Goal: Contribute content: Contribute content

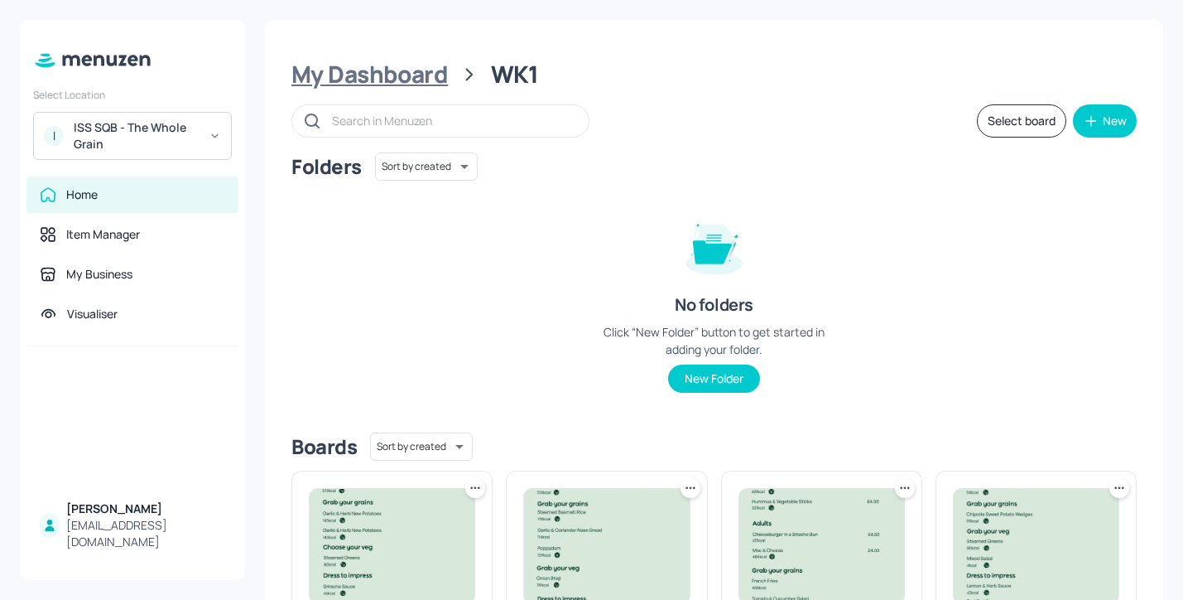
click at [413, 86] on div "My Dashboard" at bounding box center [370, 75] width 157 height 30
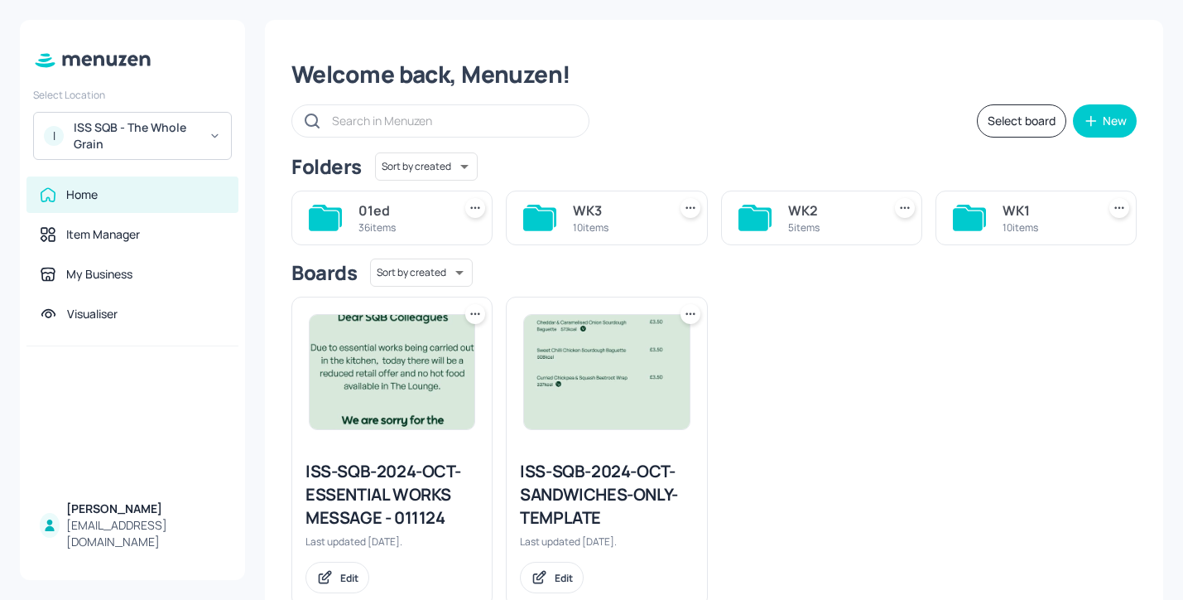
click at [776, 206] on div "WK2 5 items" at bounding box center [821, 217] width 201 height 55
click at [788, 217] on div "WK2" at bounding box center [831, 210] width 87 height 20
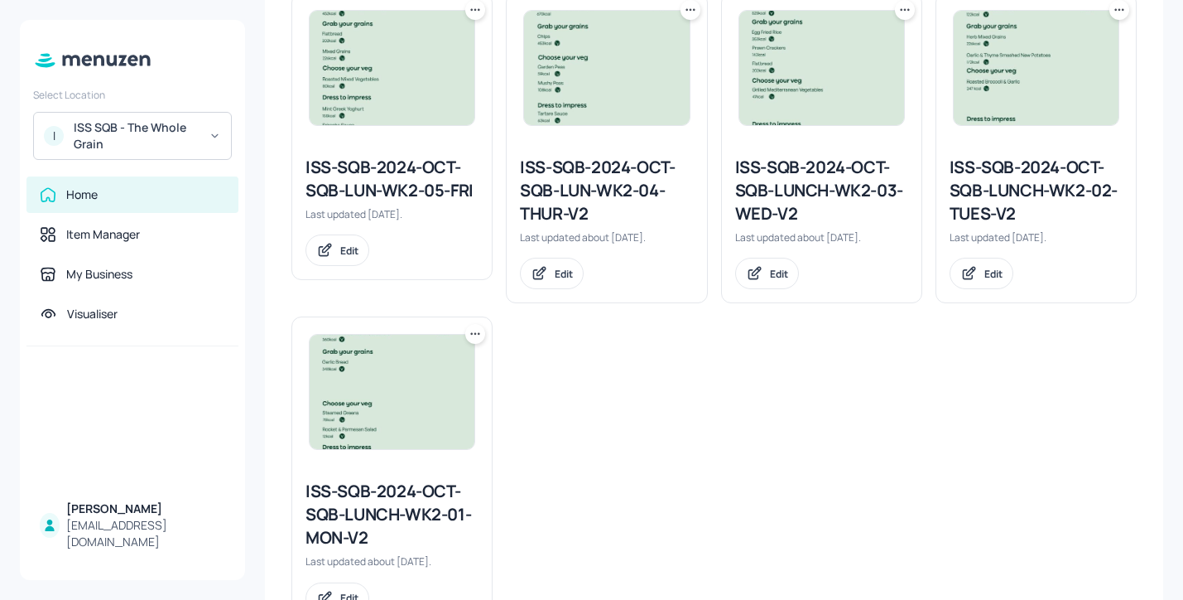
scroll to position [545, 0]
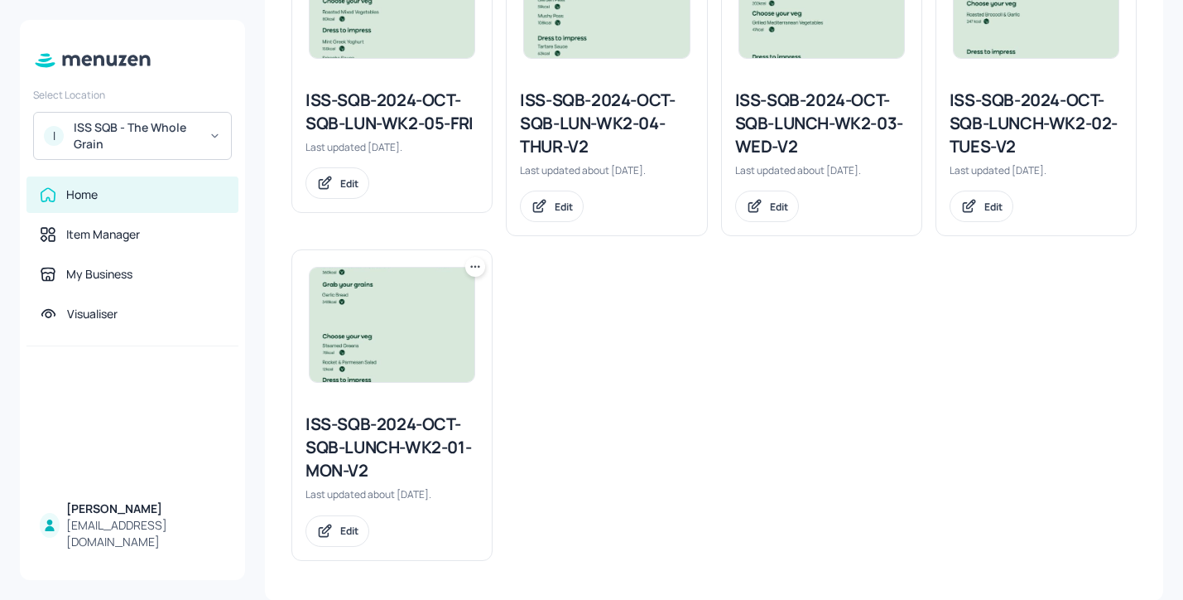
click at [426, 447] on div "ISS-SQB-2024-OCT-SQB-LUNCH-WK2-01-MON-V2" at bounding box center [392, 447] width 173 height 70
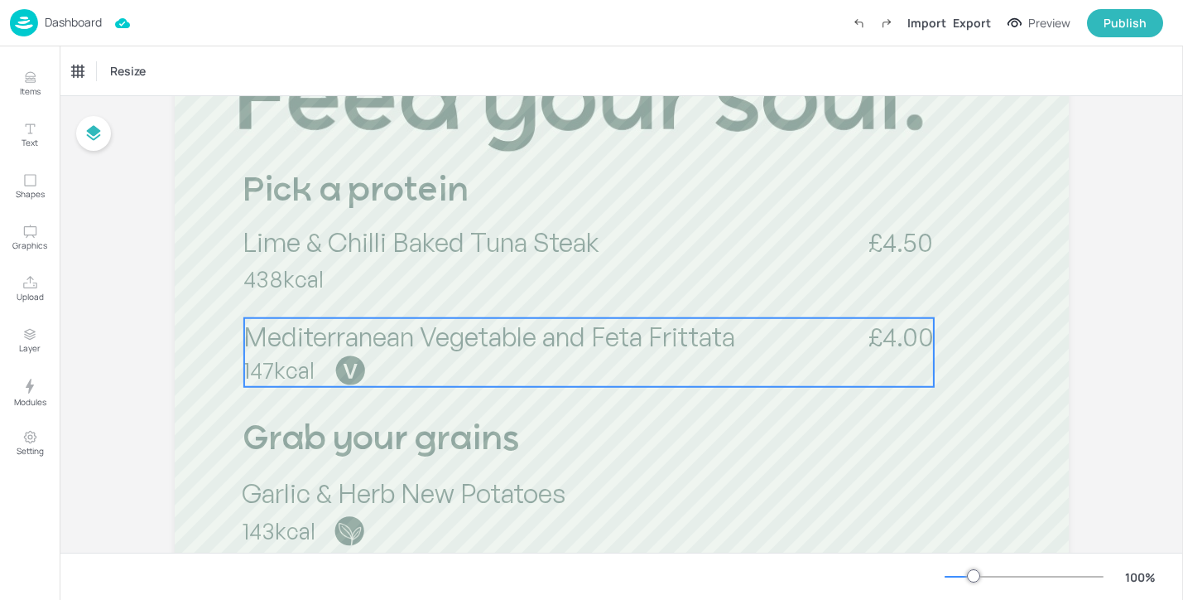
scroll to position [305, 0]
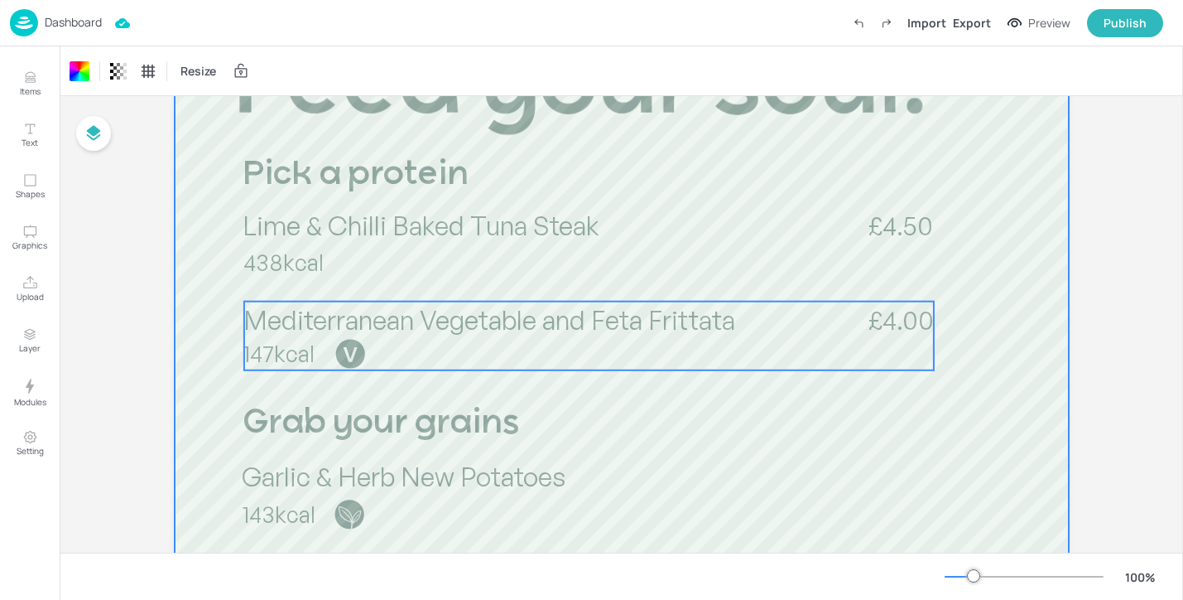
click at [709, 305] on span "Mediterranean Vegetable and Feta Frittata" at bounding box center [489, 319] width 492 height 33
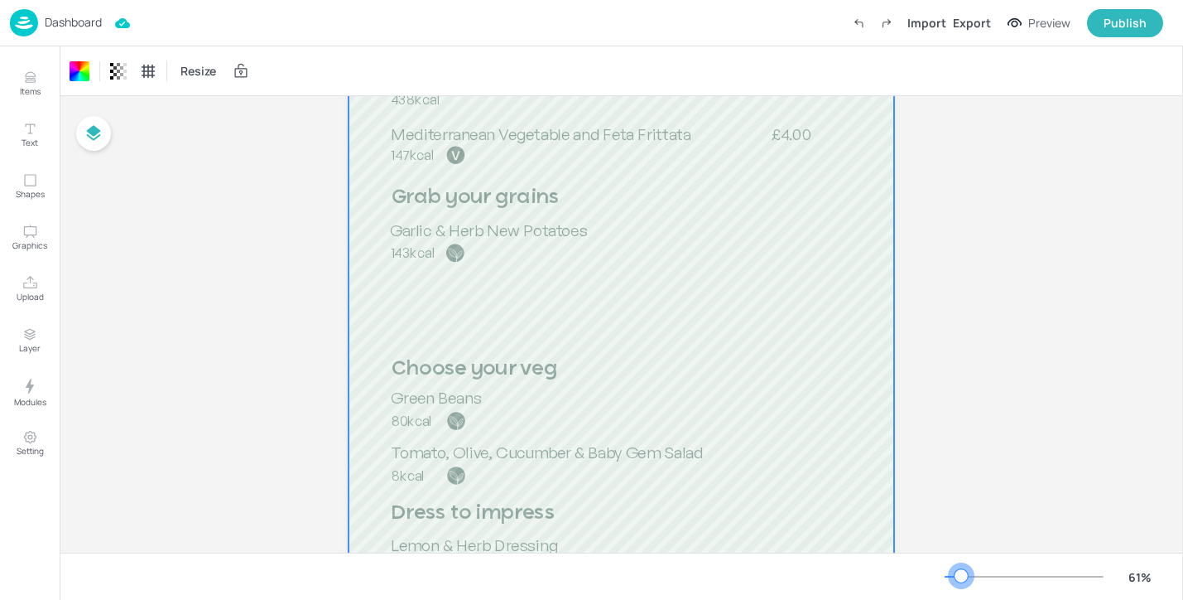
drag, startPoint x: 974, startPoint y: 569, endPoint x: 961, endPoint y: 569, distance: 12.4
click at [961, 569] on div at bounding box center [961, 575] width 13 height 13
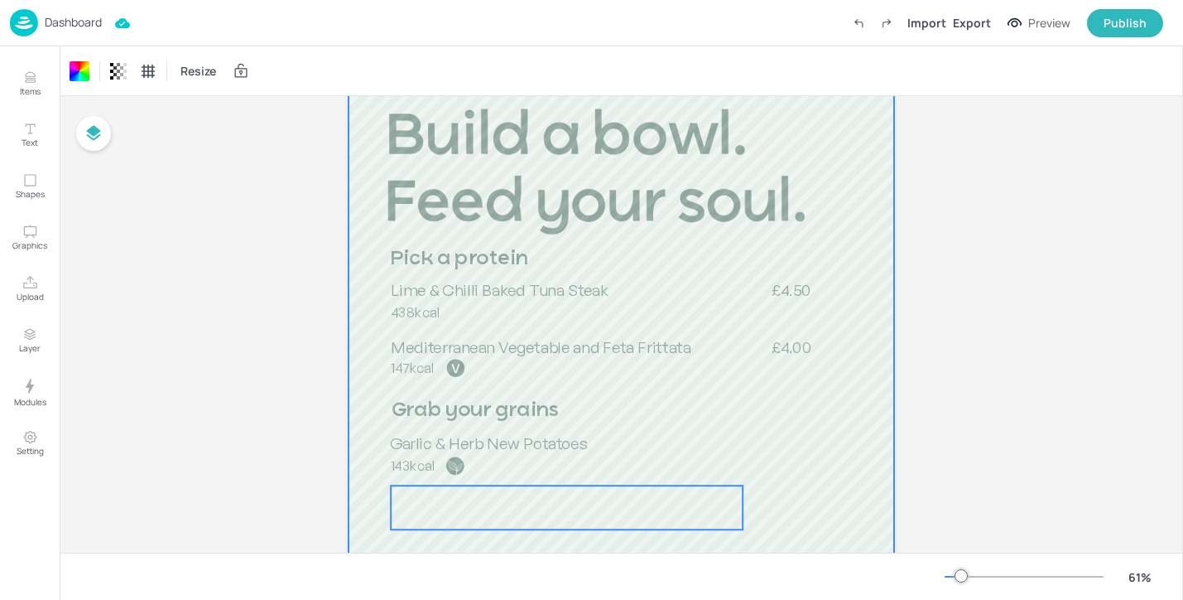
scroll to position [74, 0]
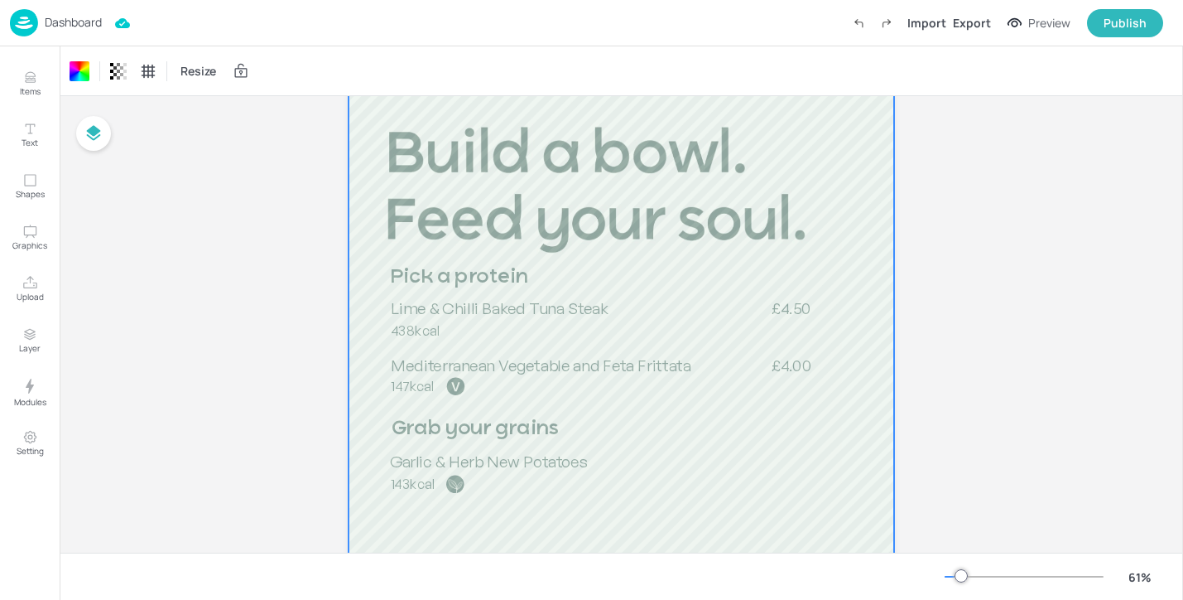
click at [499, 342] on div at bounding box center [622, 560] width 546 height 970
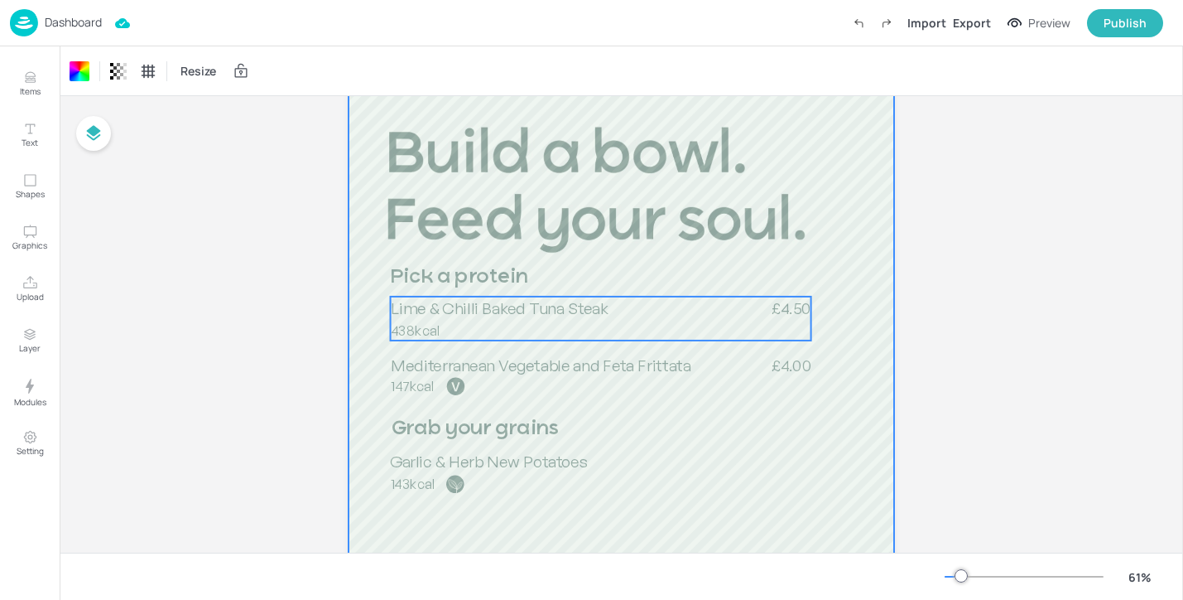
click at [513, 311] on span "Lime & Chilli Baked Tuna Steak" at bounding box center [500, 307] width 218 height 20
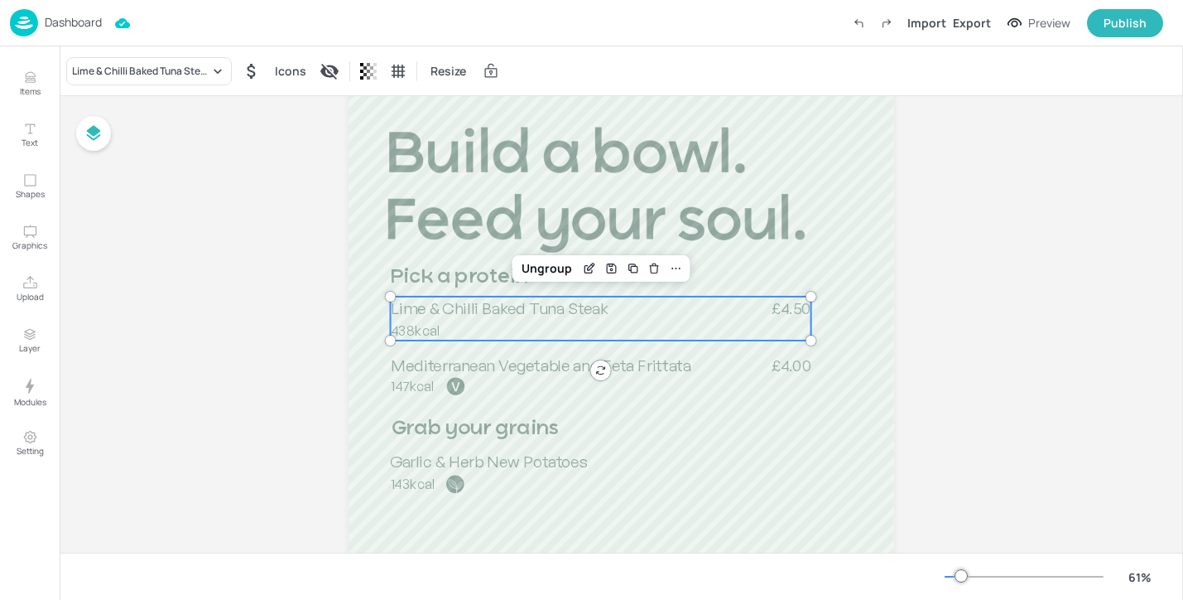
click at [534, 327] on div "Lime & Chilli Baked Tuna Steak 438kcal £4.50" at bounding box center [601, 318] width 421 height 44
click at [171, 84] on div "Lime & Chilli Baked Tuna Steak" at bounding box center [149, 71] width 166 height 28
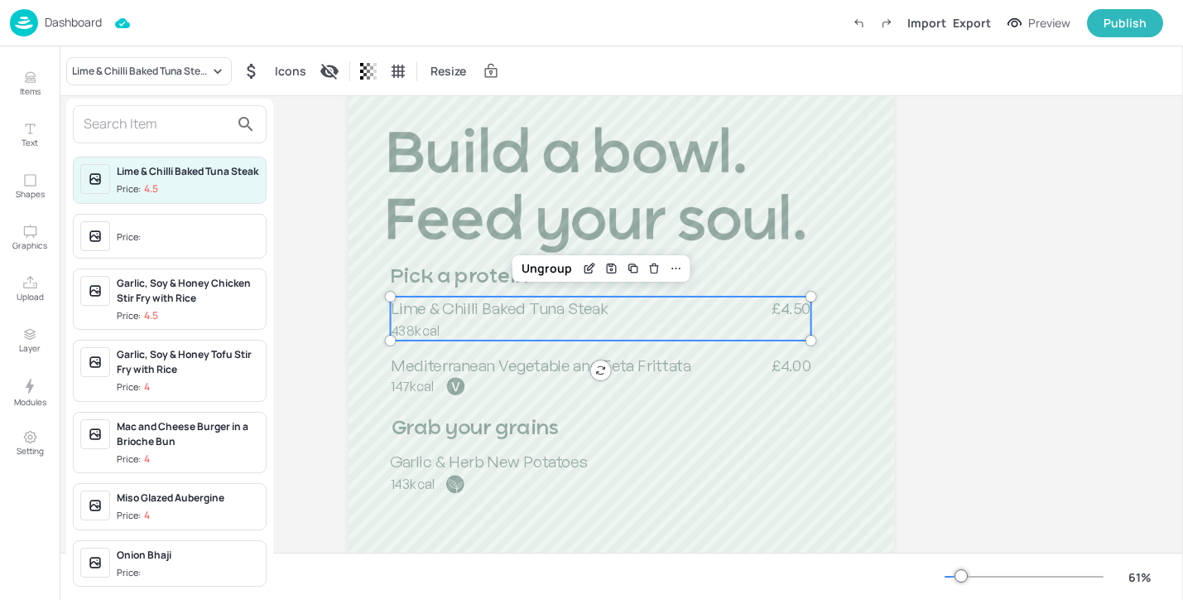
click at [171, 76] on div at bounding box center [591, 300] width 1183 height 600
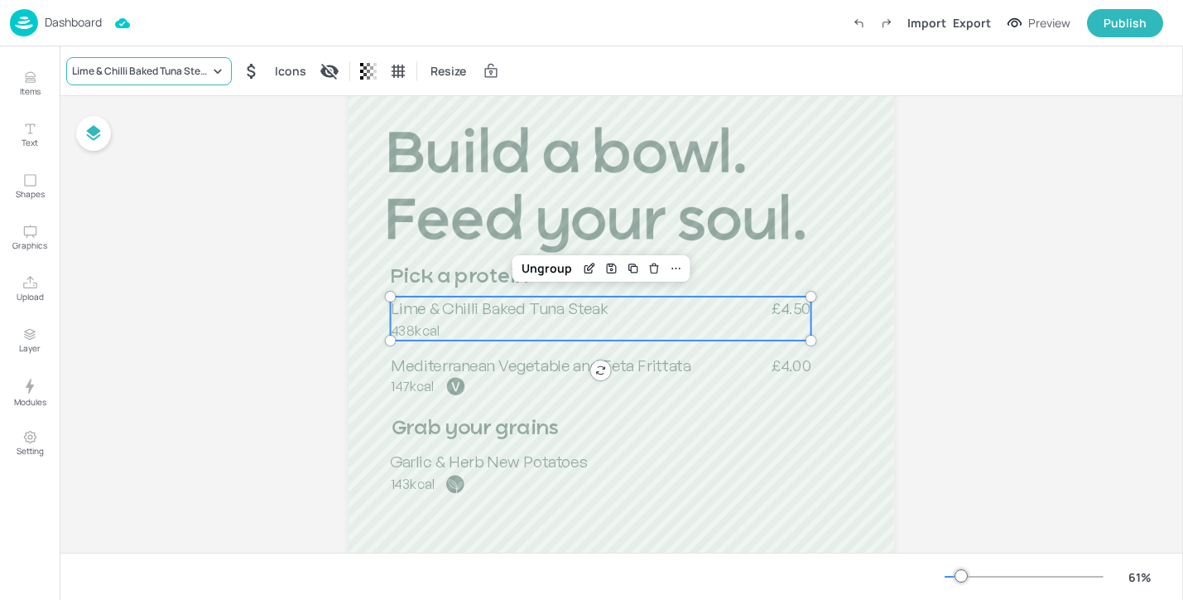
click at [171, 79] on div "Lime & Chilli Baked Tuna Steak" at bounding box center [149, 71] width 166 height 28
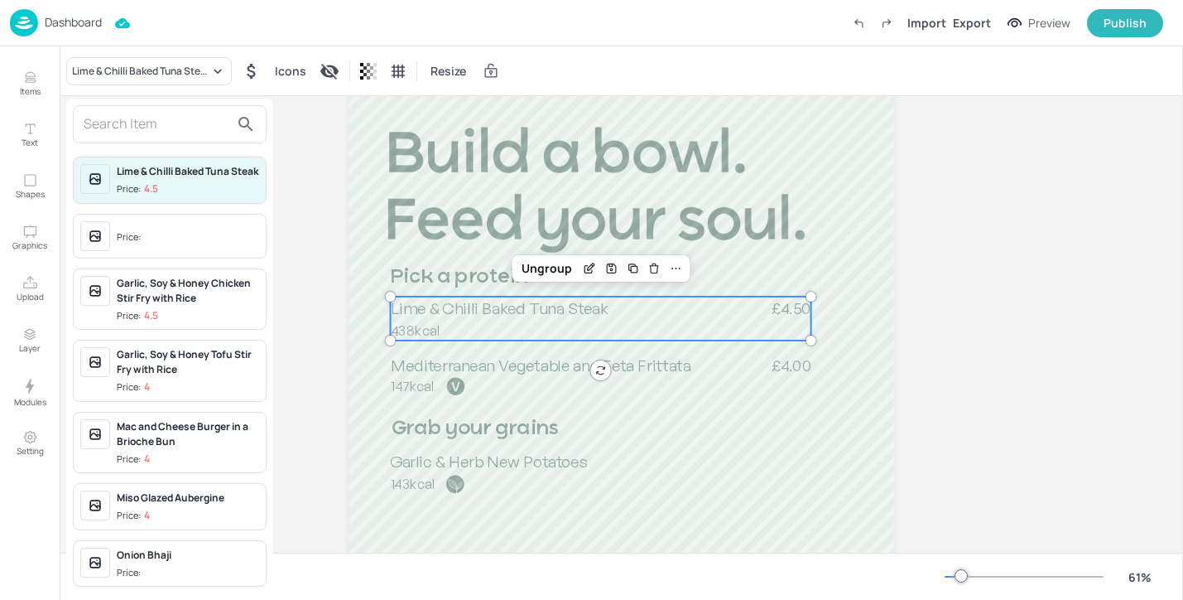
click at [161, 133] on input "text" at bounding box center [157, 124] width 146 height 27
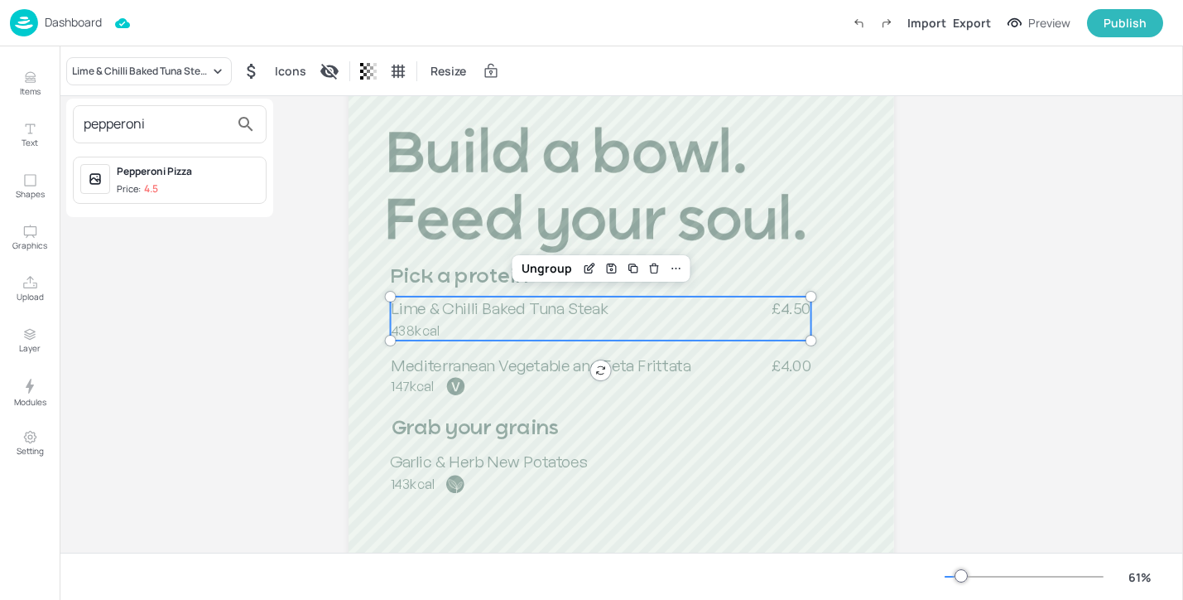
type input "pepperoni"
click at [216, 183] on span "Price: 4.5" at bounding box center [188, 189] width 142 height 14
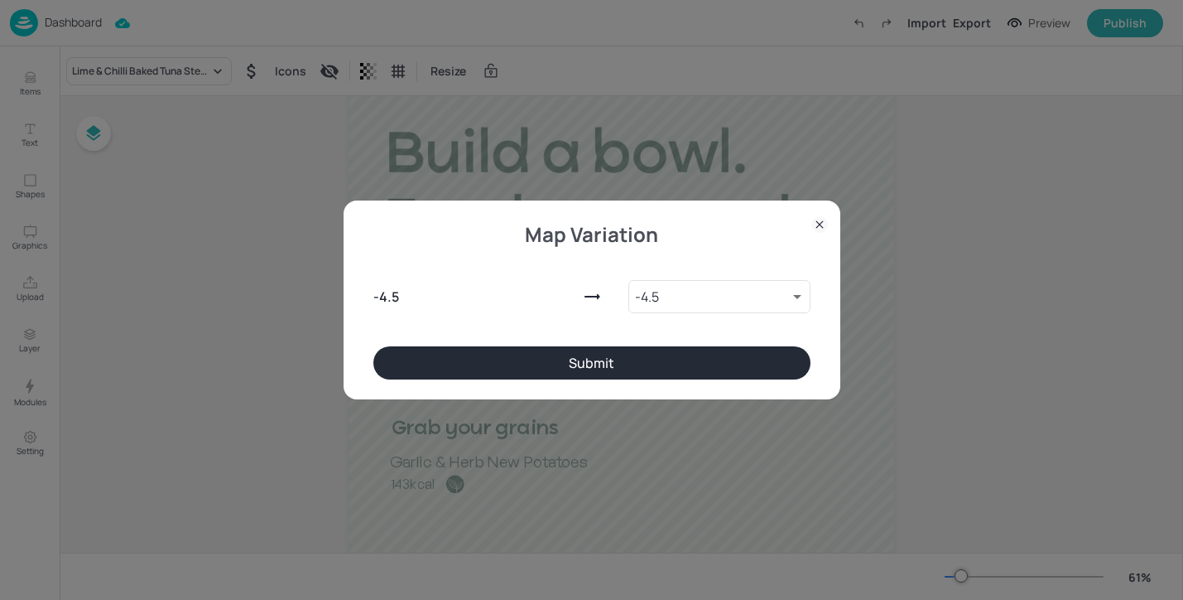
click at [543, 361] on button "Submit" at bounding box center [591, 362] width 437 height 33
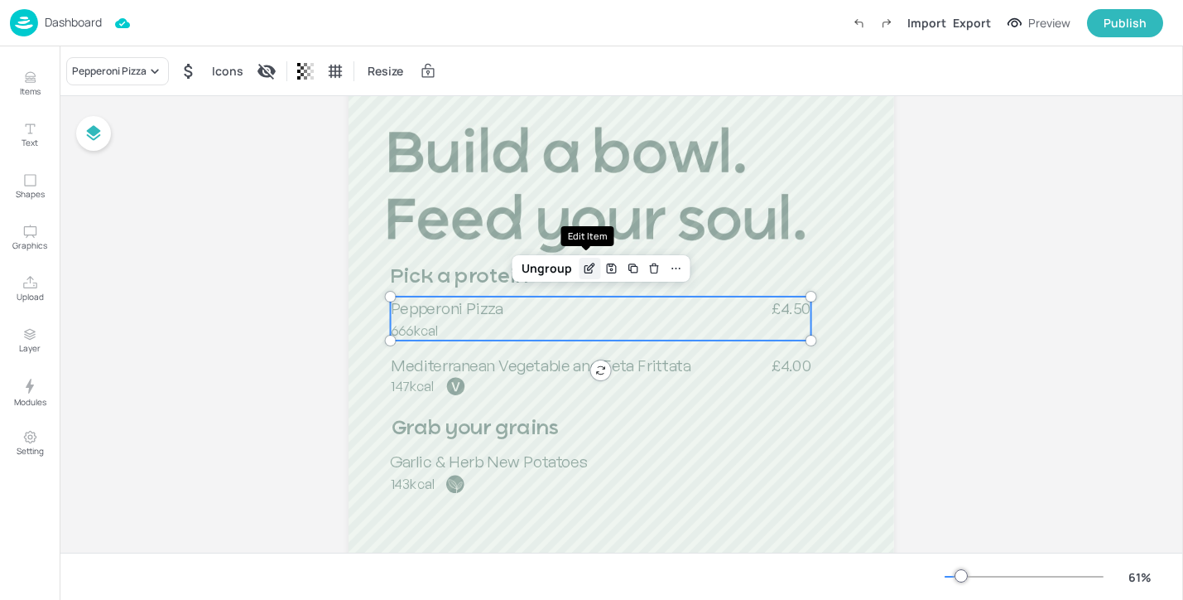
click at [593, 271] on div "Edit Item" at bounding box center [590, 269] width 22 height 22
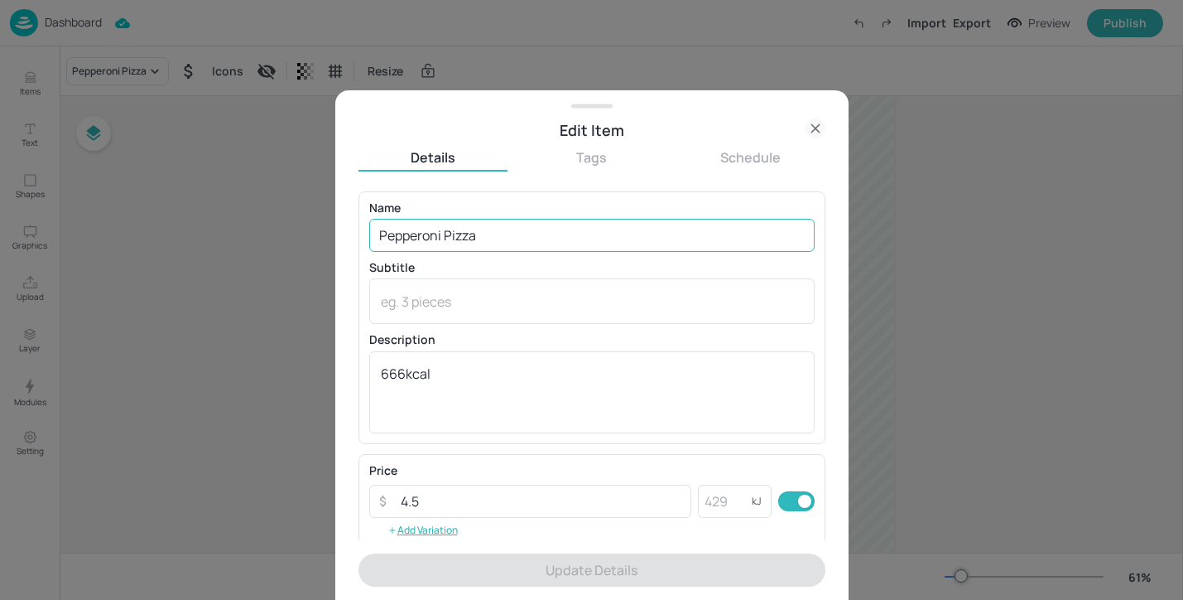
click at [444, 240] on input "Pepperoni Pizza" at bounding box center [592, 235] width 446 height 33
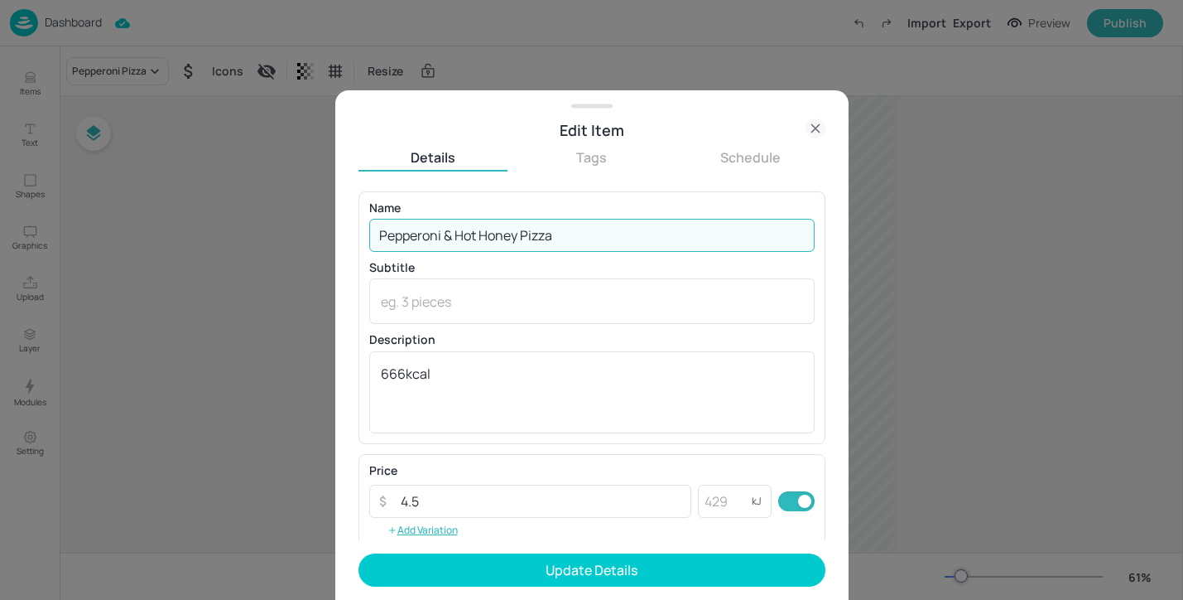
type input "Pepperoni & Hot Honey Pizza"
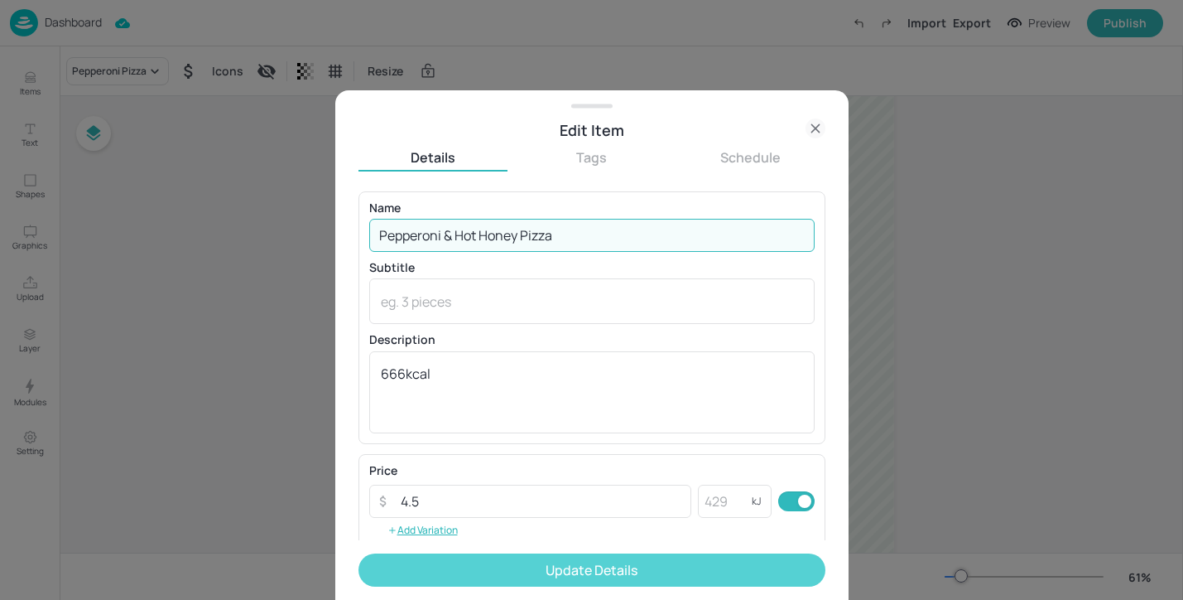
click at [564, 578] on button "Update Details" at bounding box center [592, 569] width 467 height 33
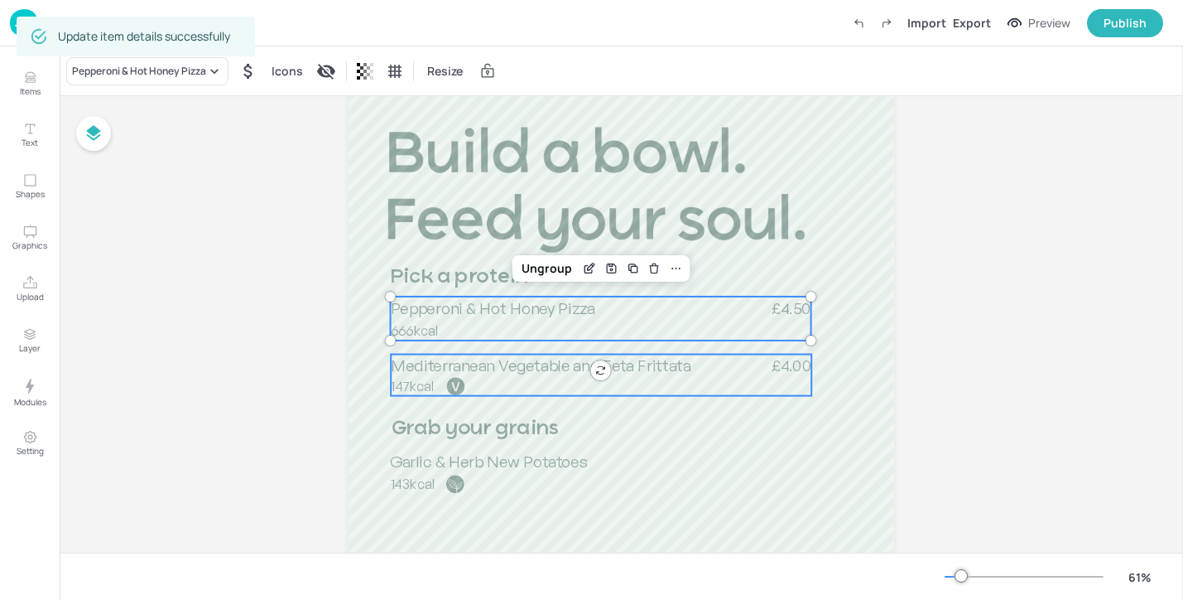
click at [559, 370] on span "Mediterranean Vegetable and Feta Frittata" at bounding box center [541, 365] width 300 height 20
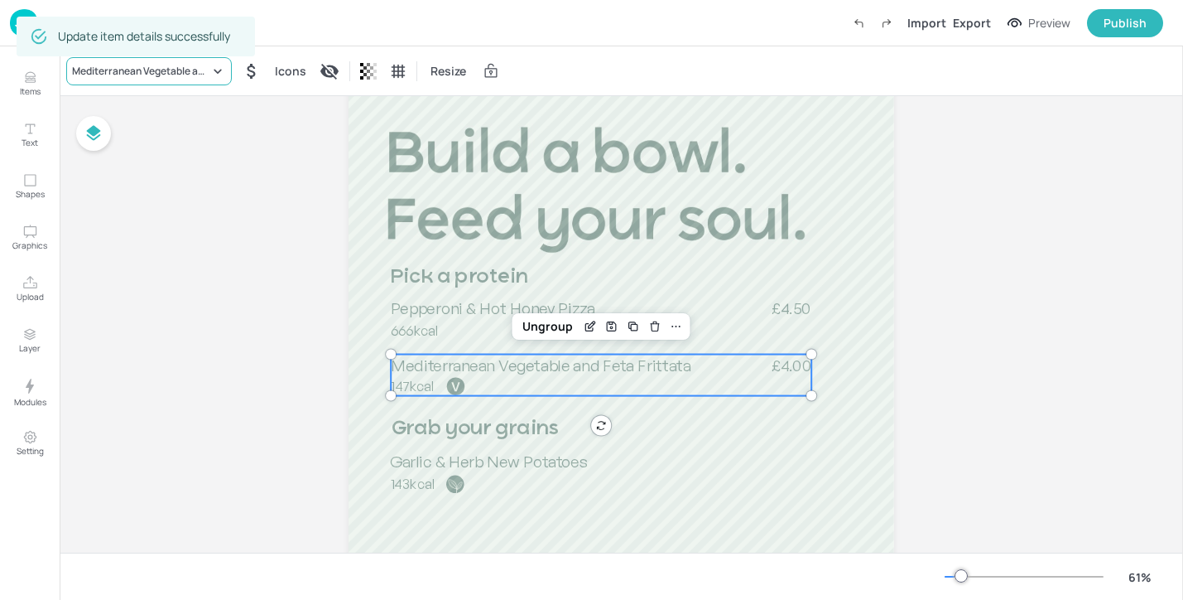
click at [196, 66] on div "Mediterranean Vegetable and Feta Frittata" at bounding box center [140, 71] width 137 height 15
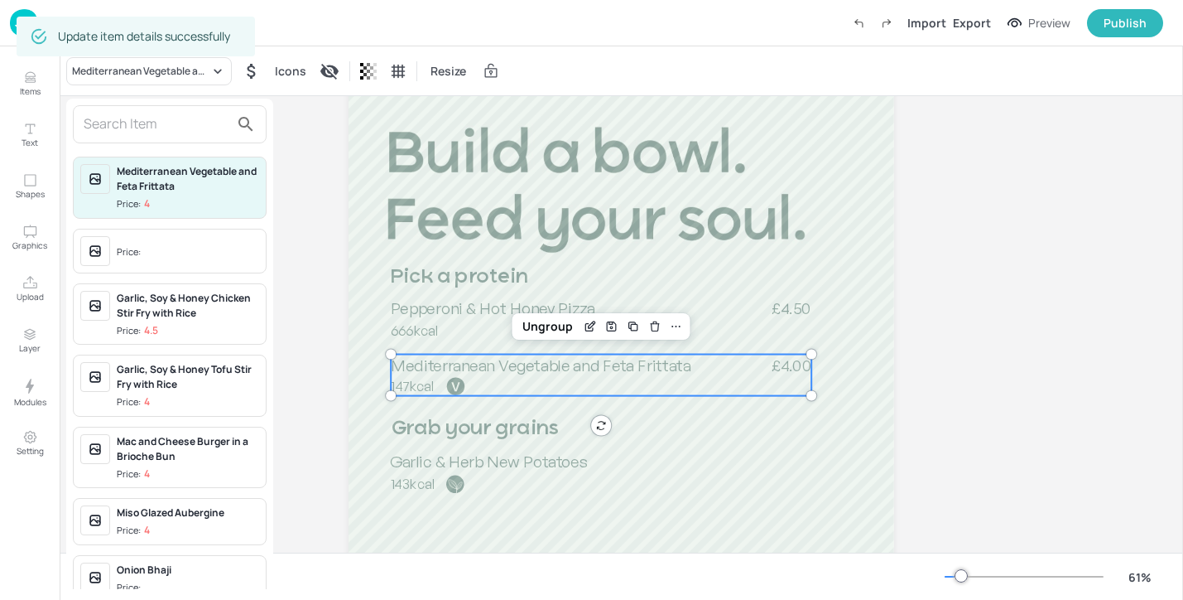
click at [187, 110] on div at bounding box center [170, 124] width 194 height 38
click at [187, 122] on input "text" at bounding box center [157, 124] width 146 height 27
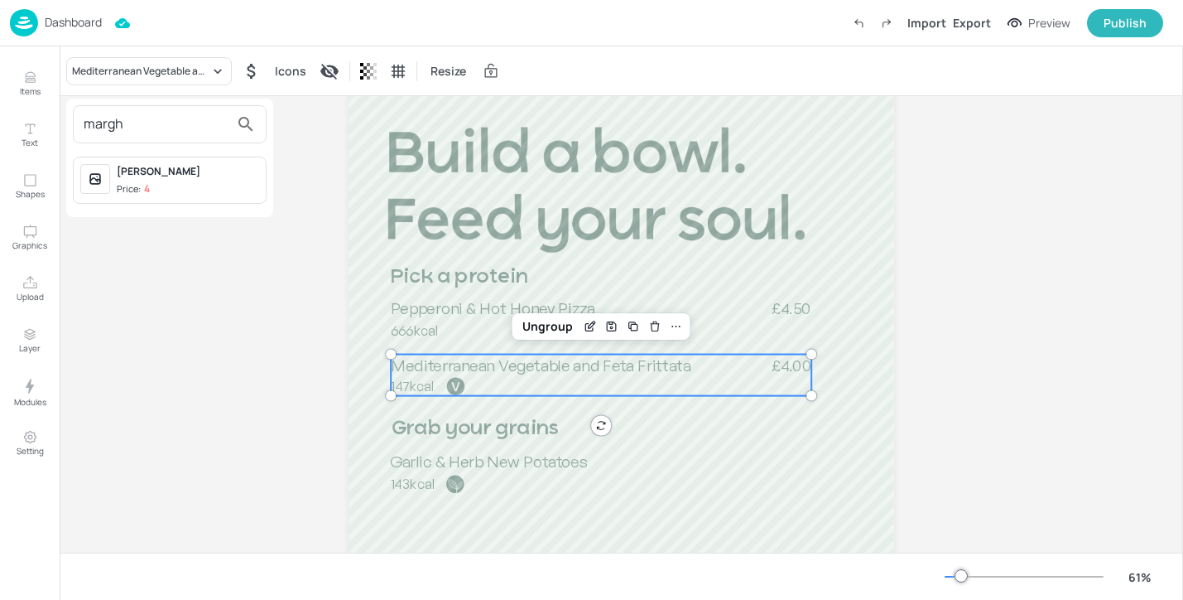
type input "margh"
click at [234, 177] on div "[PERSON_NAME]" at bounding box center [188, 171] width 142 height 15
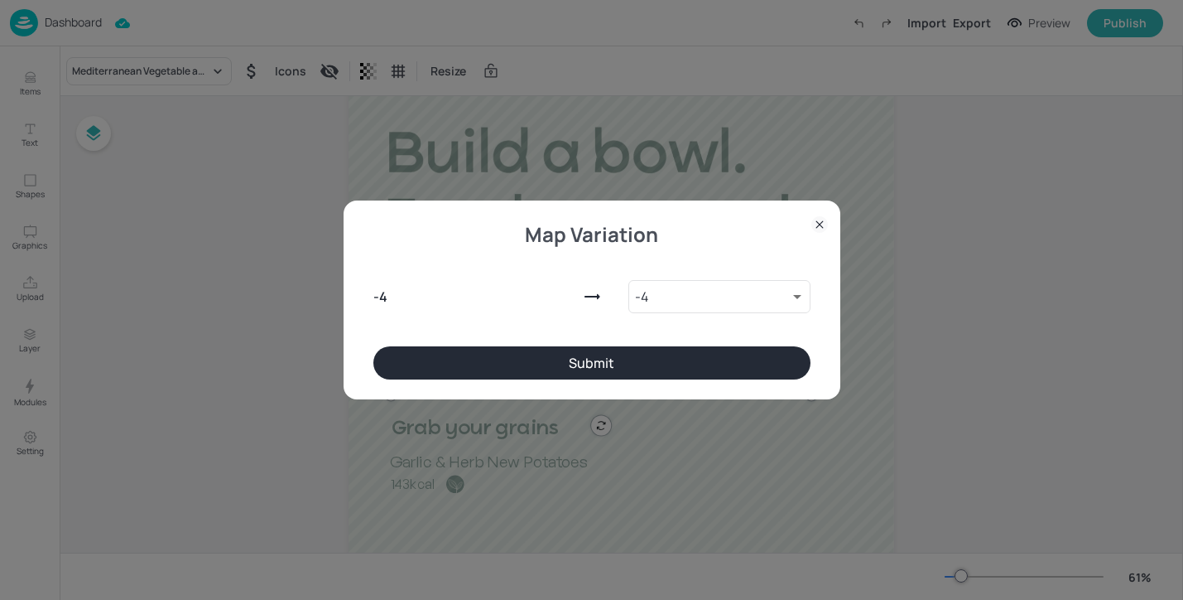
click at [621, 356] on button "Submit" at bounding box center [591, 362] width 437 height 33
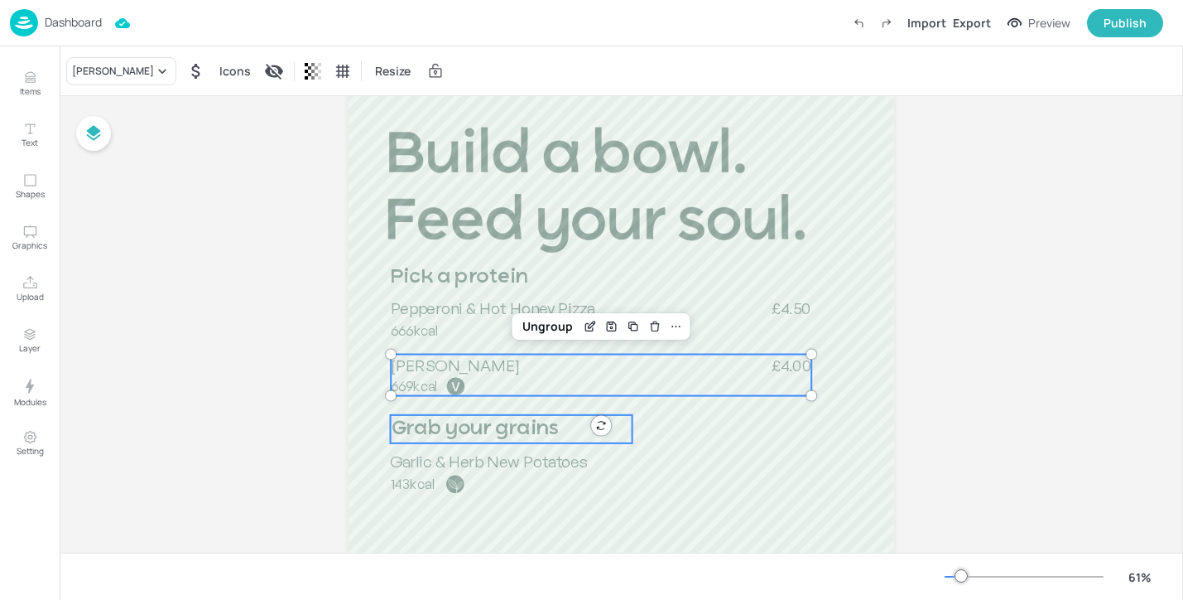
scroll to position [349, 0]
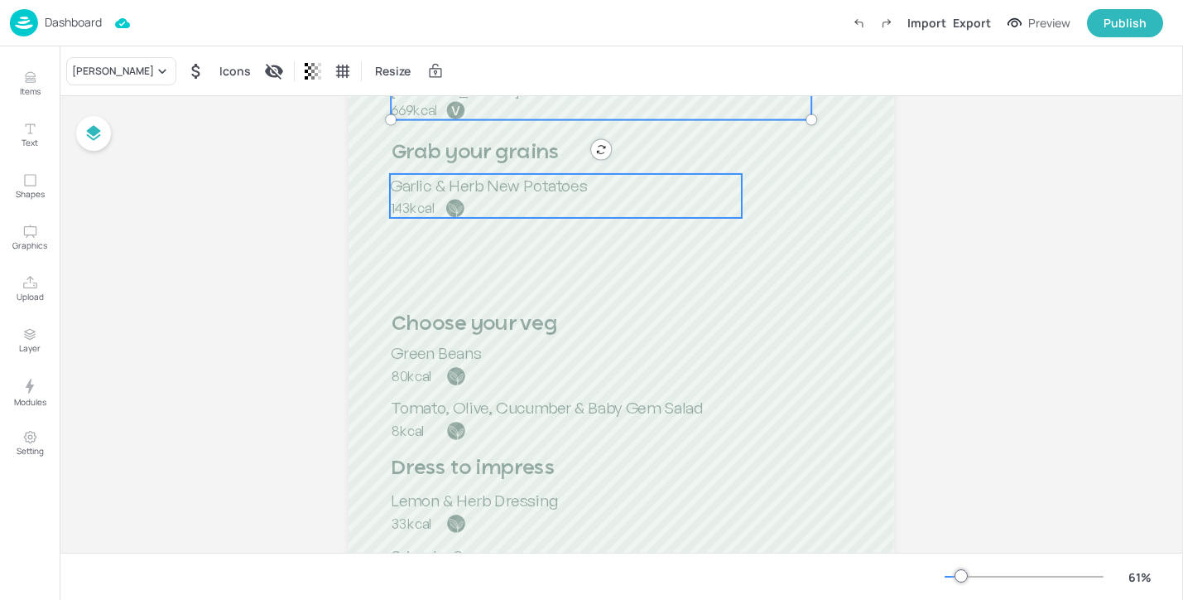
click at [497, 188] on span "Garlic & Herb New Potatoes" at bounding box center [489, 185] width 198 height 20
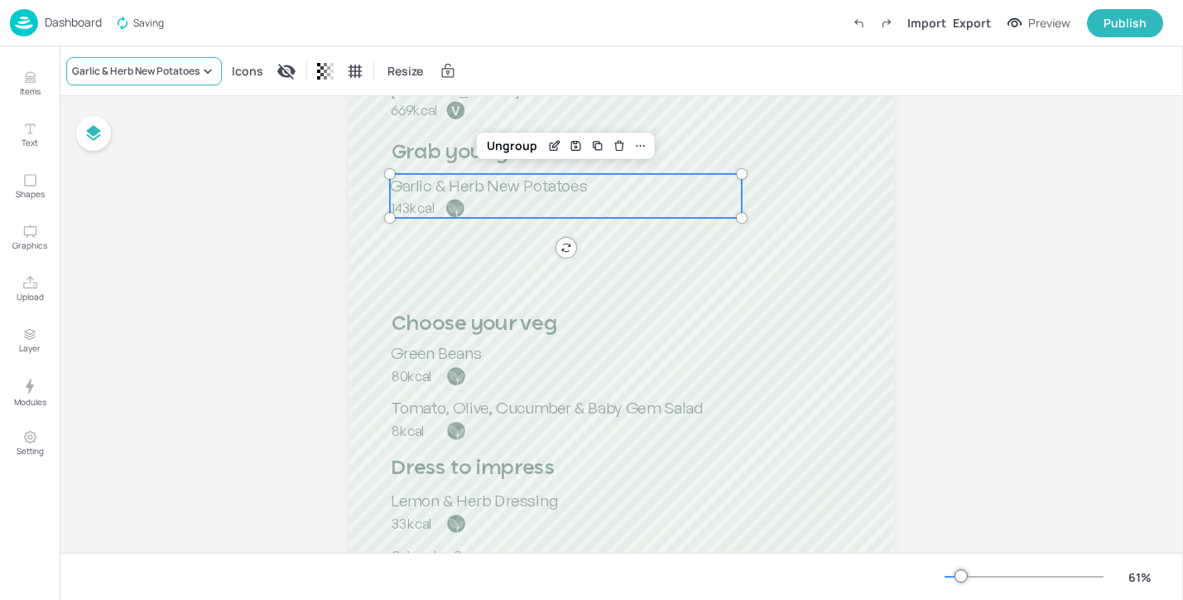
click at [135, 82] on div "Garlic & Herb New Potatoes" at bounding box center [144, 71] width 156 height 28
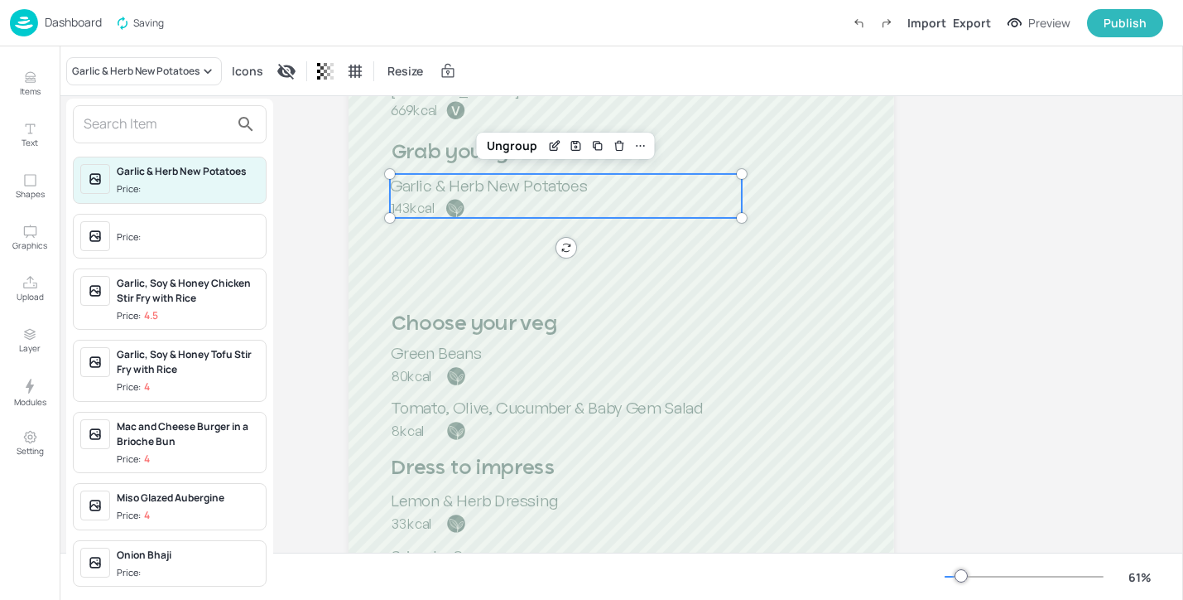
click at [157, 123] on input "text" at bounding box center [157, 124] width 146 height 27
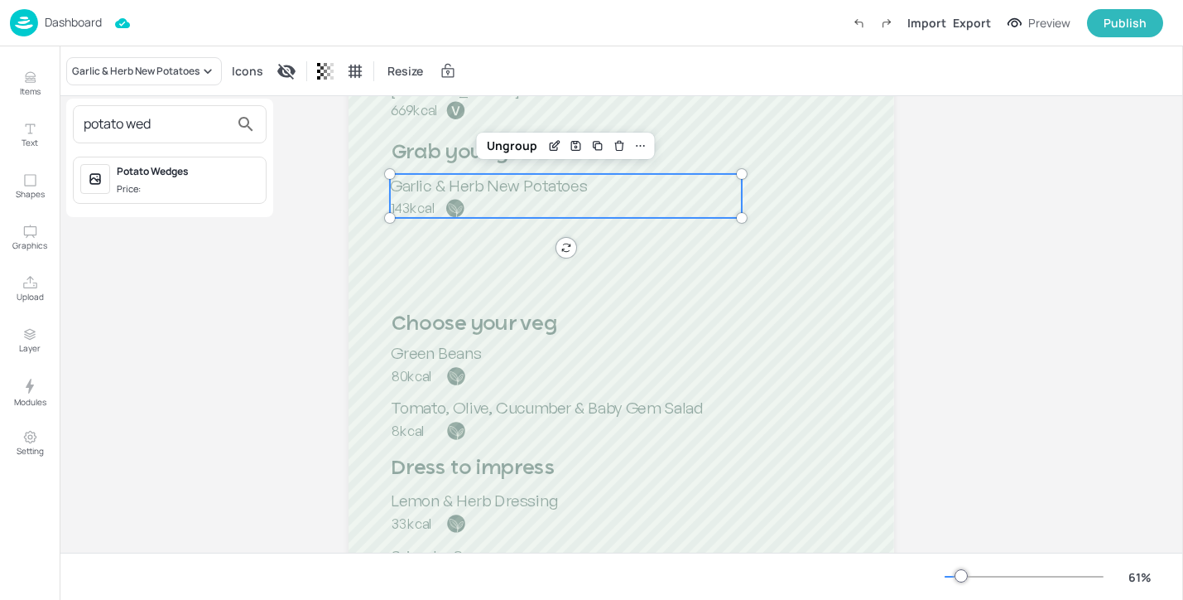
type input "potato wed"
click at [212, 186] on span "Price:" at bounding box center [188, 189] width 142 height 14
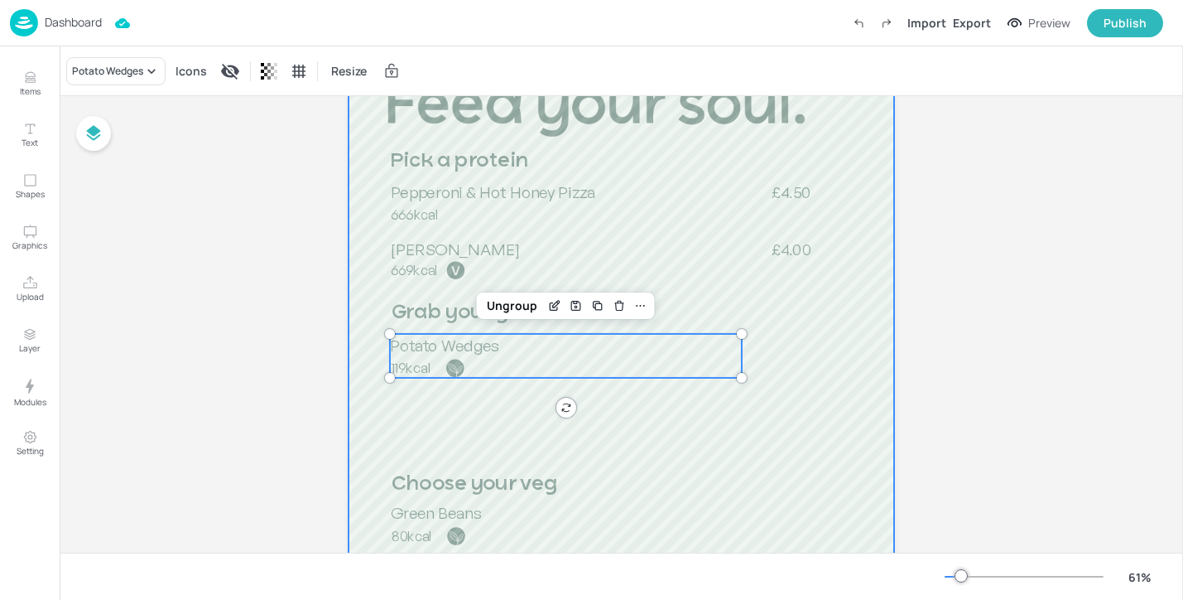
scroll to position [121, 0]
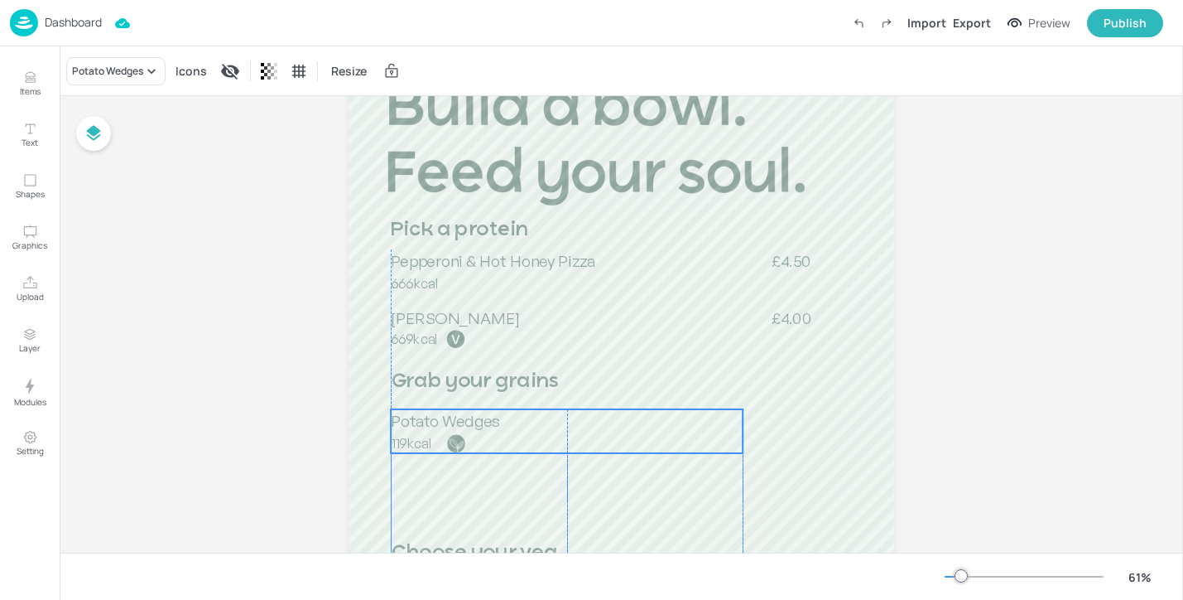
click at [441, 438] on p "119kcal" at bounding box center [461, 443] width 139 height 19
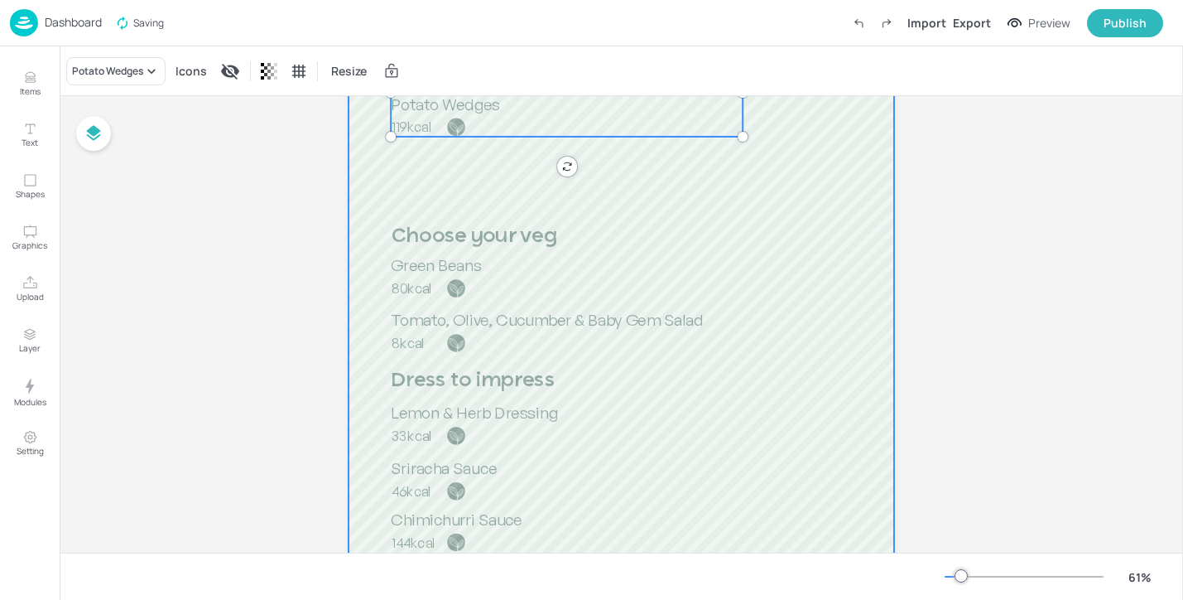
scroll to position [439, 0]
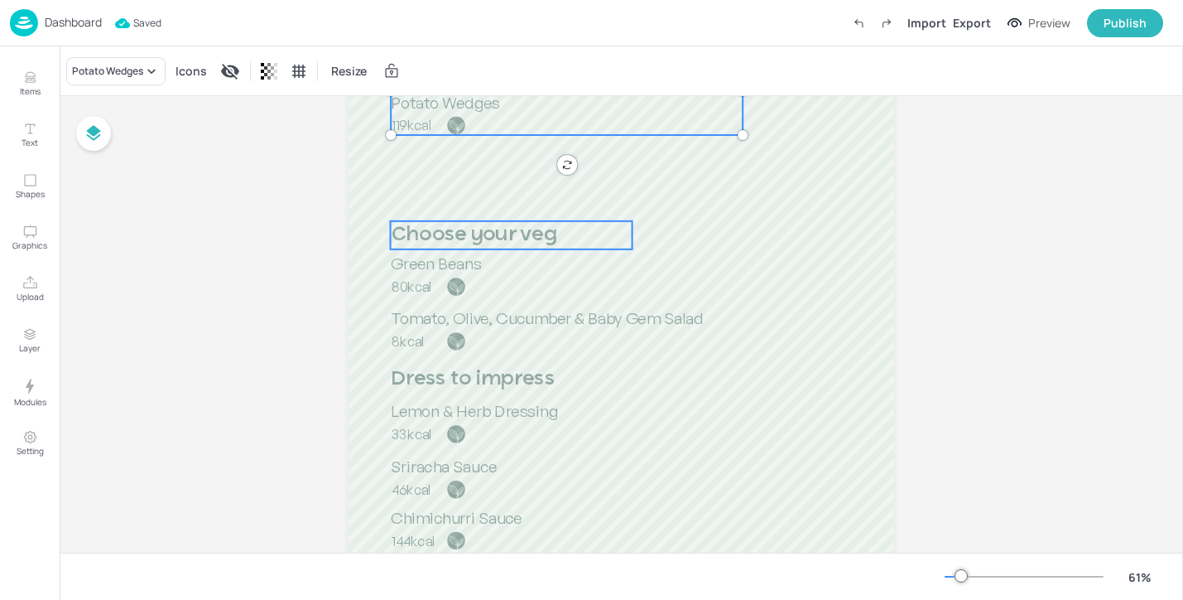
click at [566, 233] on p "Choose your veg" at bounding box center [512, 235] width 242 height 28
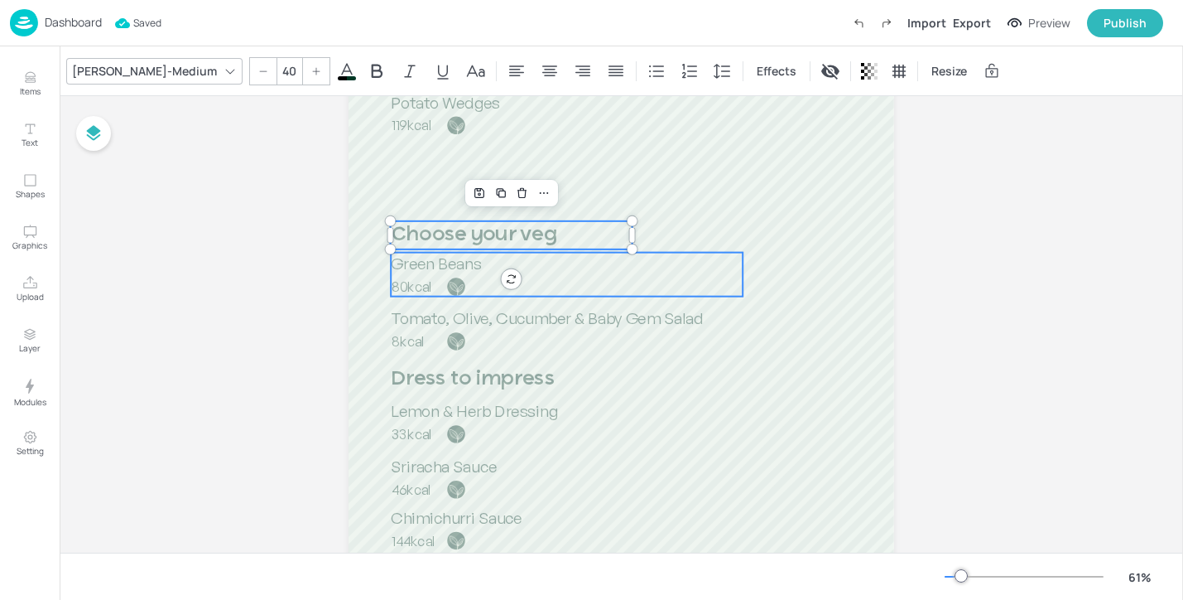
click at [578, 278] on div "Green Beans 80kcal" at bounding box center [567, 275] width 352 height 44
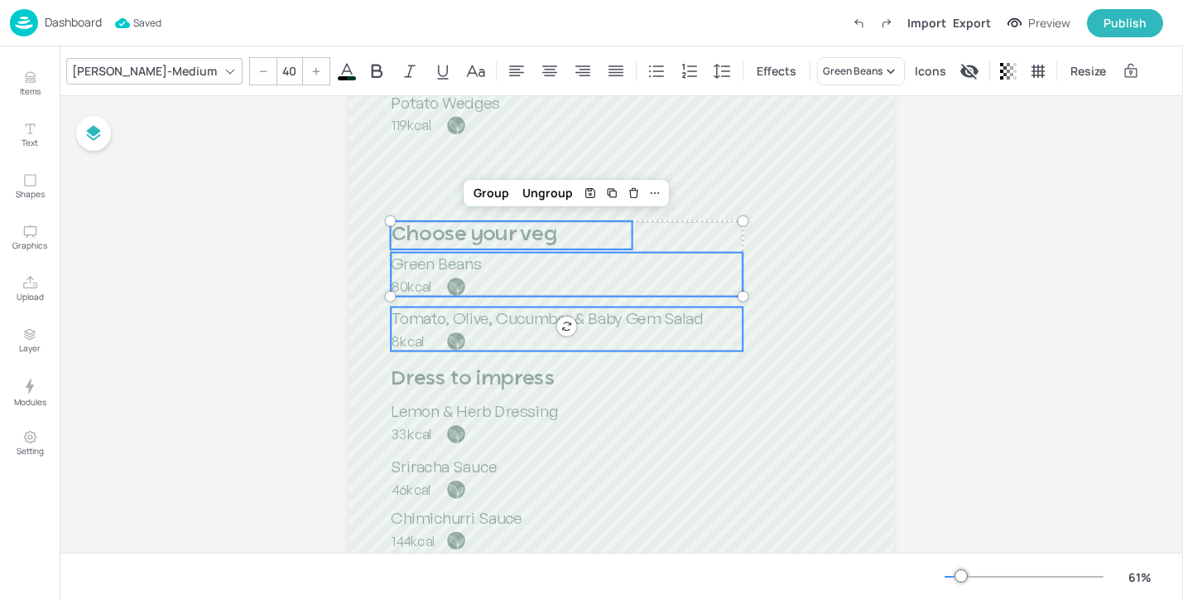
click at [600, 341] on div "Tomato, Olive, Cucumber & Baby Gem Salad 8kcal" at bounding box center [567, 329] width 352 height 44
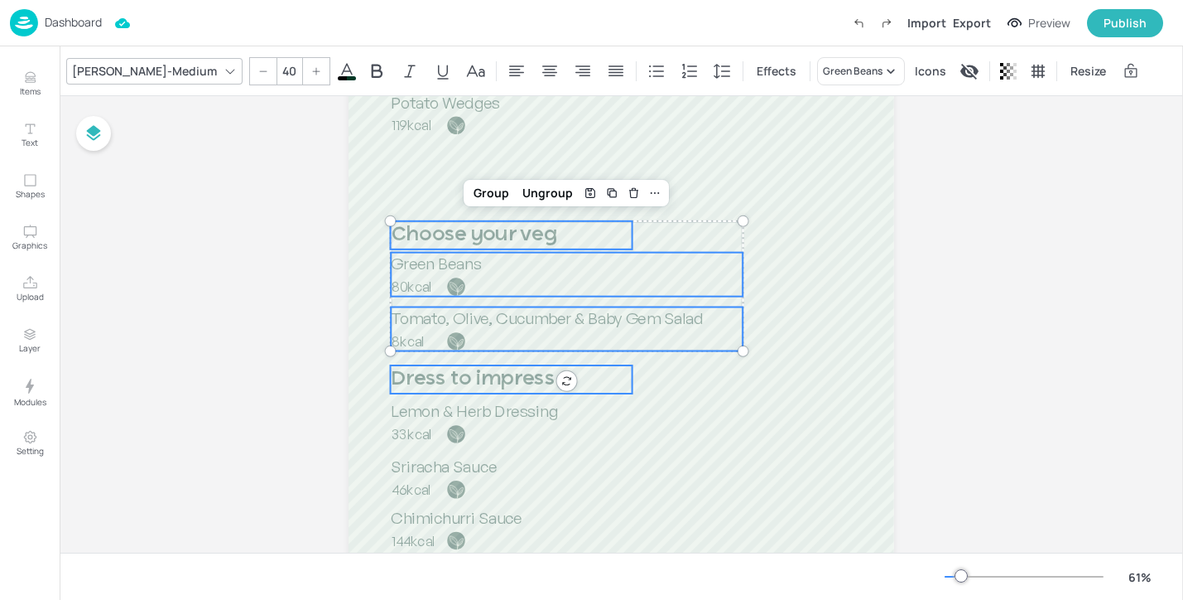
click at [520, 383] on span "Dress to impress" at bounding box center [473, 379] width 164 height 21
click at [517, 414] on span "Lemon & Herb Dressing" at bounding box center [474, 411] width 166 height 20
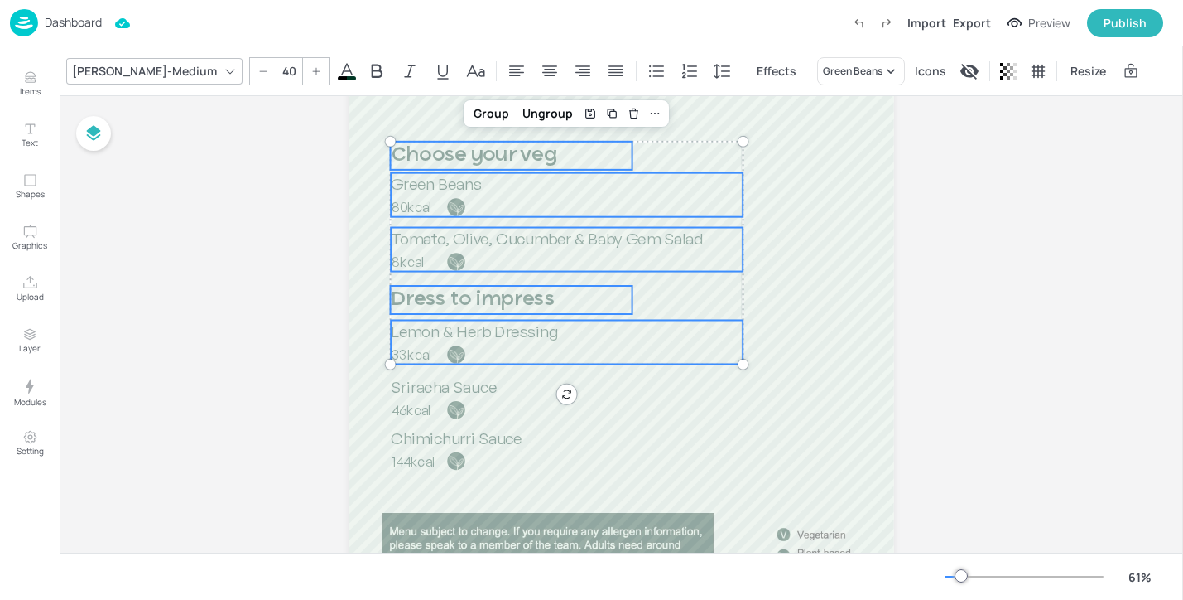
scroll to position [573, 0]
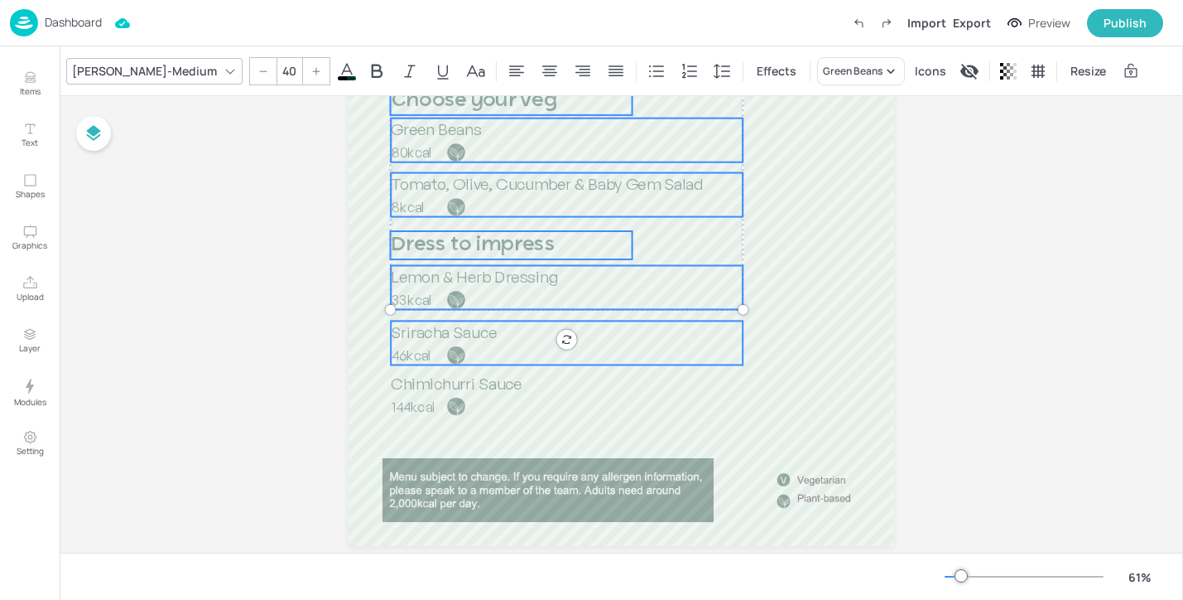
click at [495, 331] on span "Sriracha Sauce" at bounding box center [444, 332] width 106 height 20
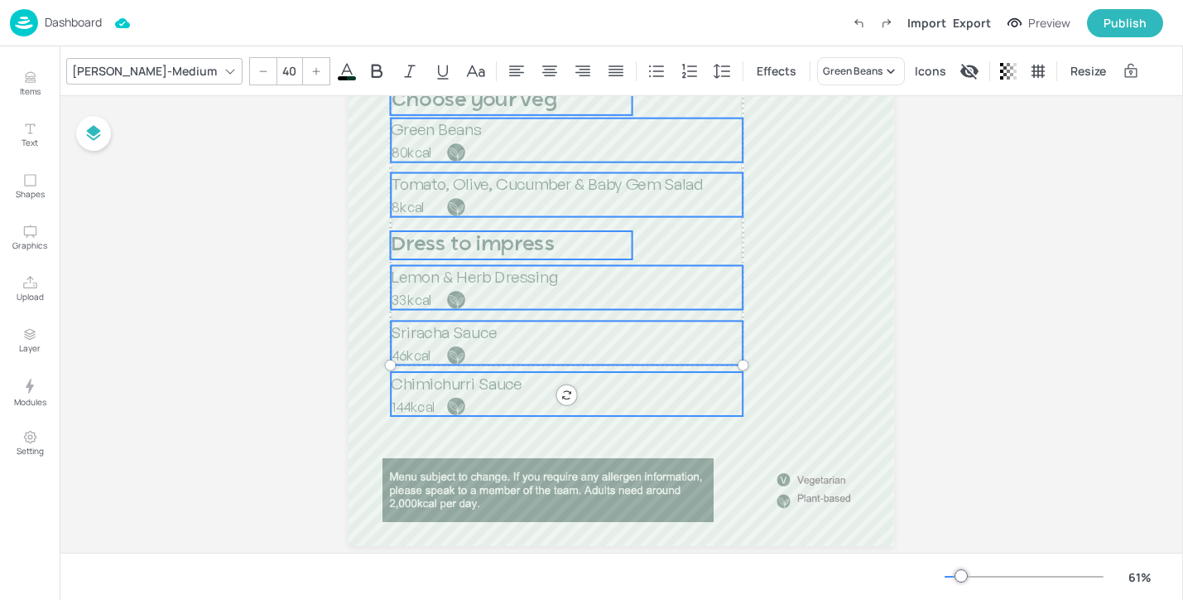
click at [493, 401] on p "144kcal" at bounding box center [461, 406] width 139 height 19
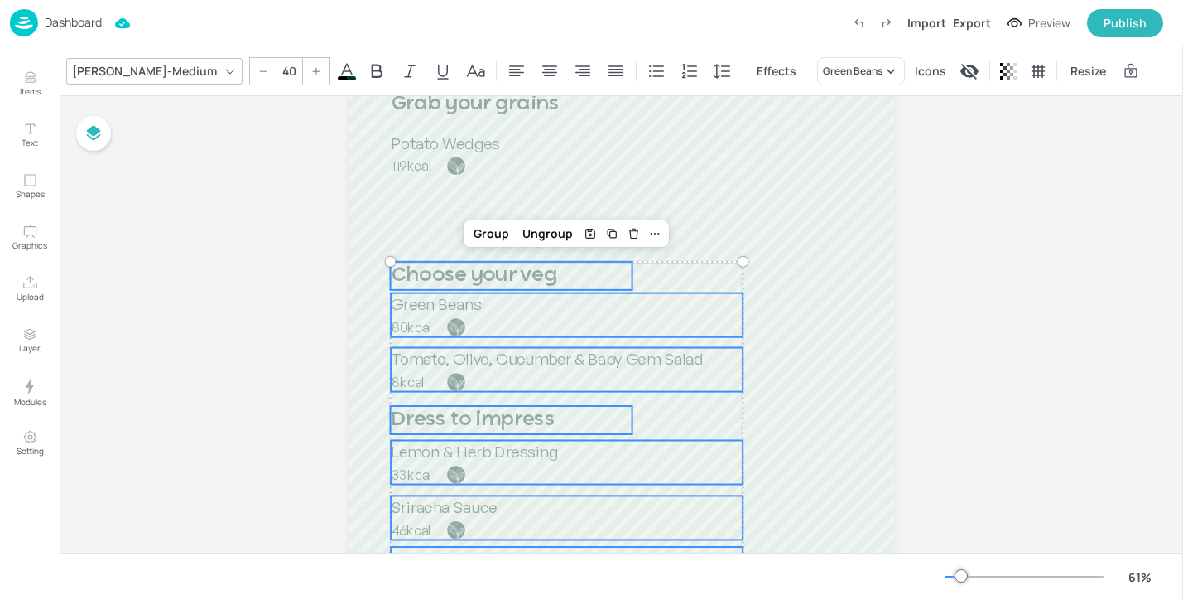
scroll to position [358, 0]
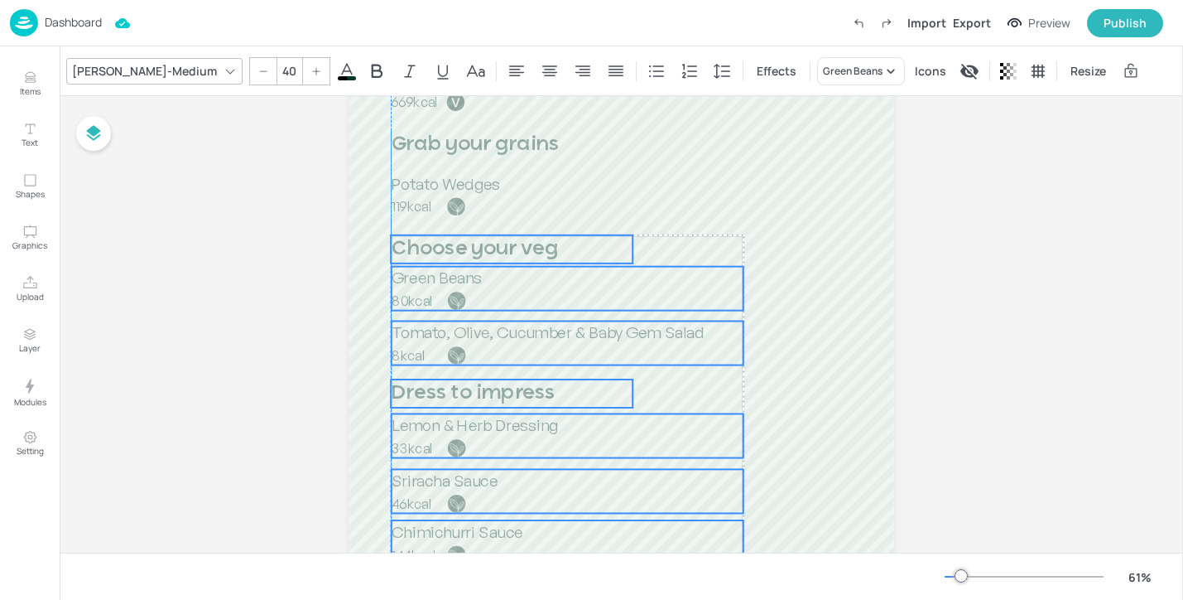
drag, startPoint x: 484, startPoint y: 320, endPoint x: 484, endPoint y: 253, distance: 67.1
click at [501, 298] on p "80kcal" at bounding box center [461, 300] width 139 height 19
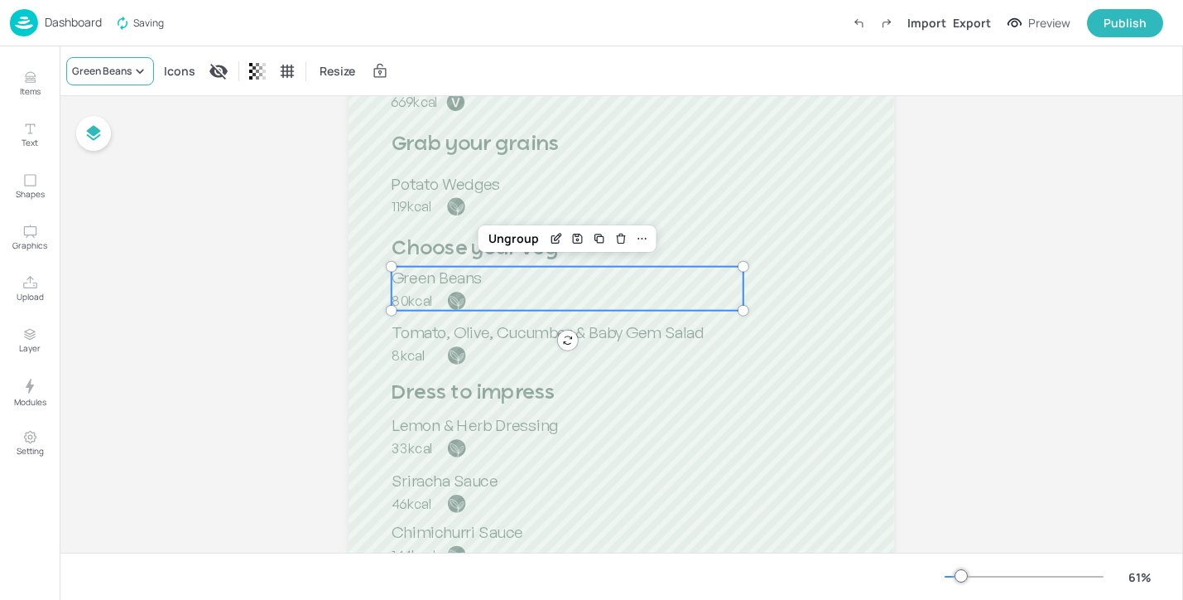
click at [122, 77] on div "Green Beans" at bounding box center [102, 71] width 60 height 15
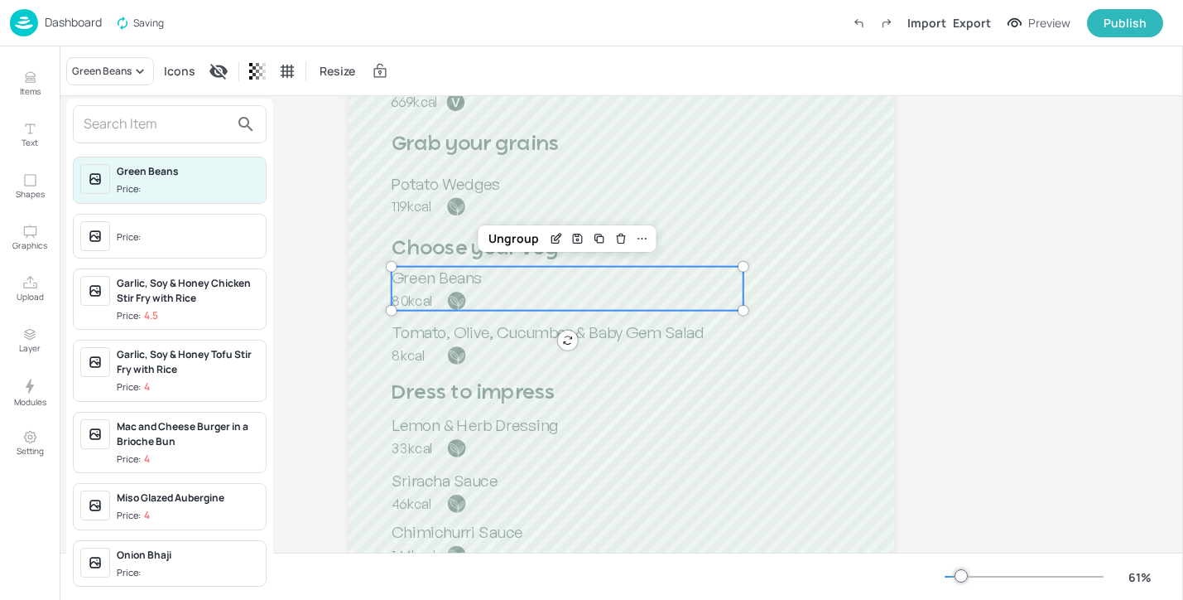
click at [123, 108] on div at bounding box center [170, 124] width 194 height 38
click at [123, 123] on input "text" at bounding box center [157, 124] width 146 height 27
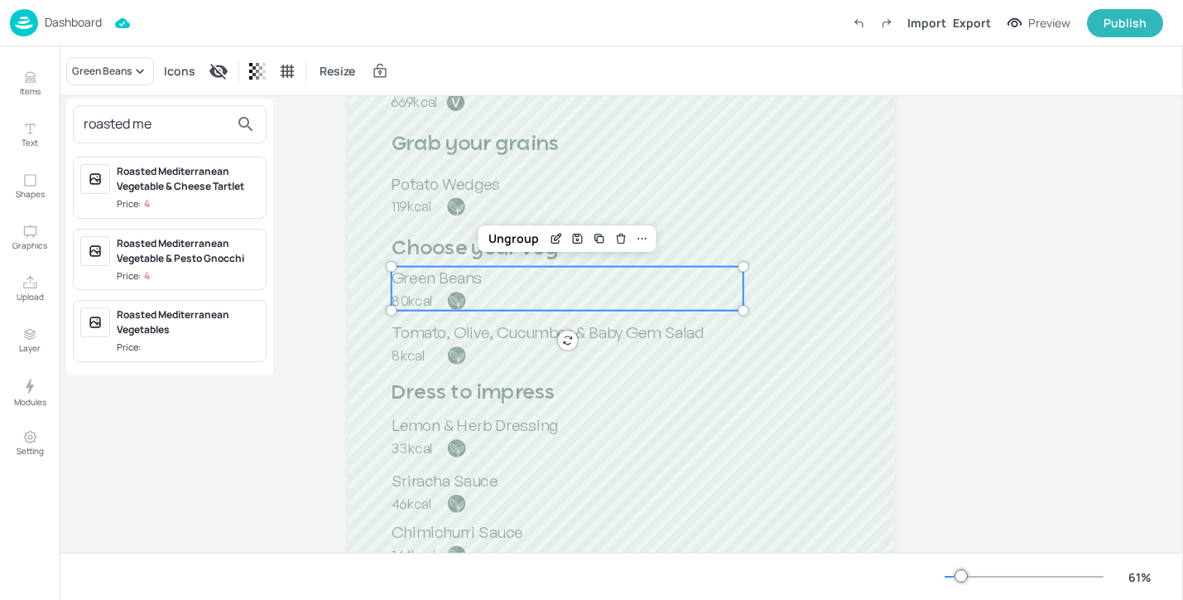
type input "roasted me"
click at [189, 342] on span "Price:" at bounding box center [188, 347] width 142 height 14
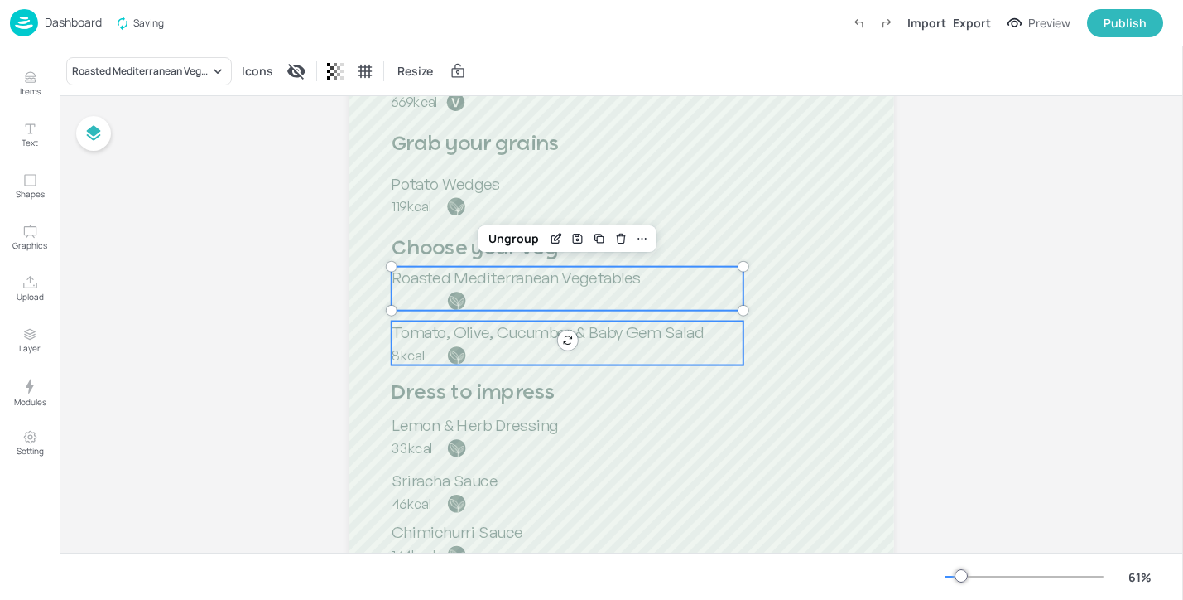
click at [513, 355] on p "8kcal" at bounding box center [461, 354] width 139 height 19
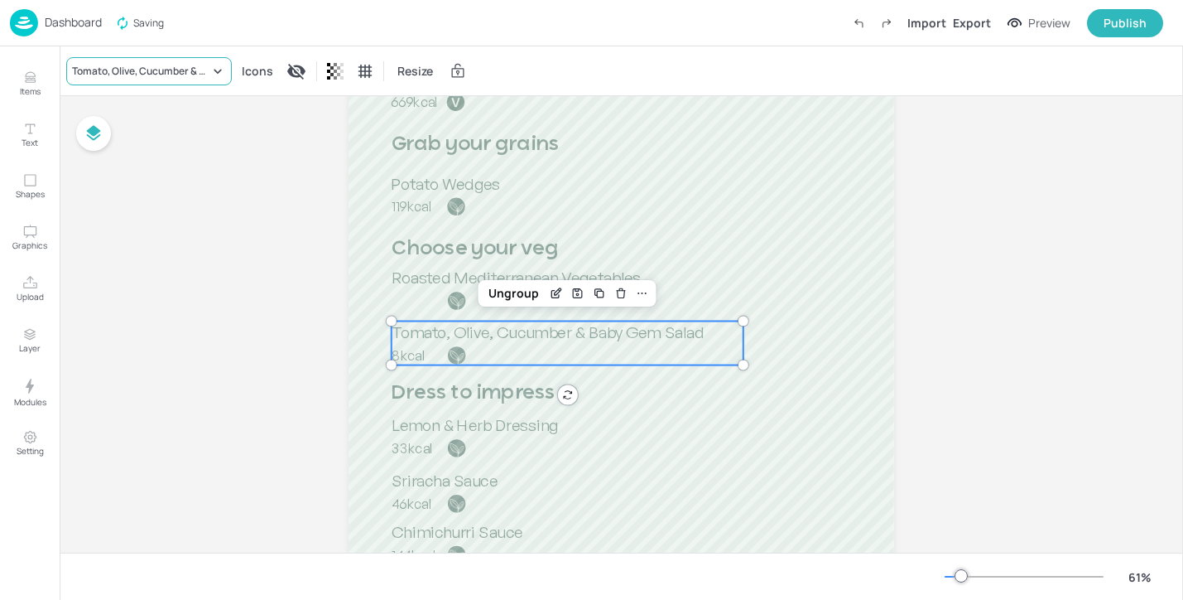
click at [166, 83] on div "Tomato, Olive, Cucumber & Baby Gem Salad" at bounding box center [149, 71] width 166 height 28
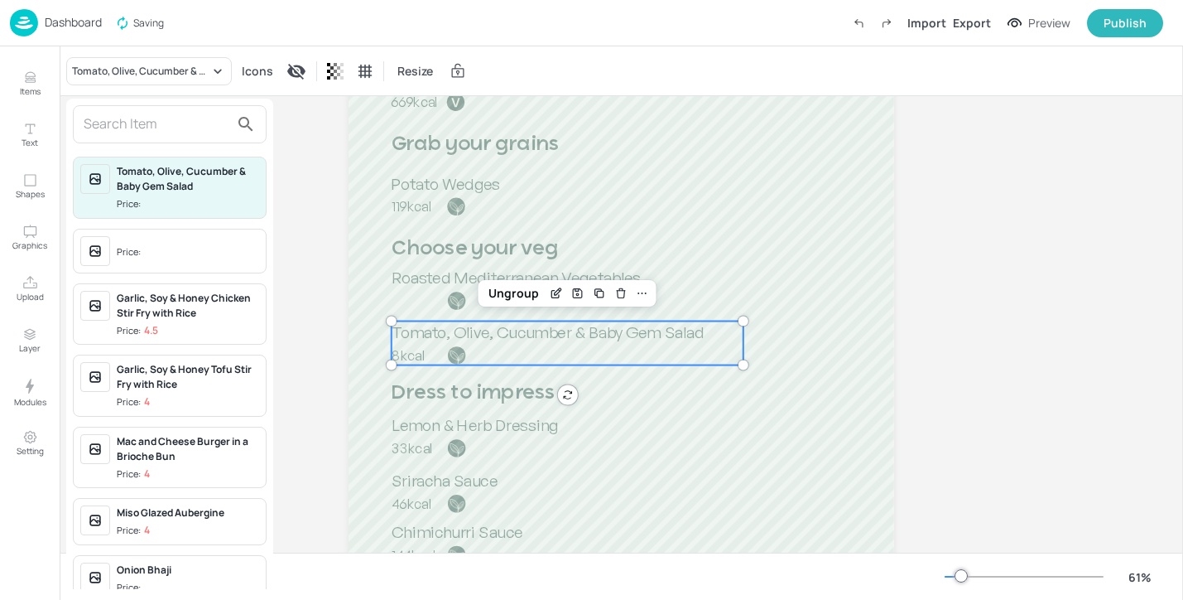
click at [161, 133] on input "text" at bounding box center [157, 124] width 146 height 27
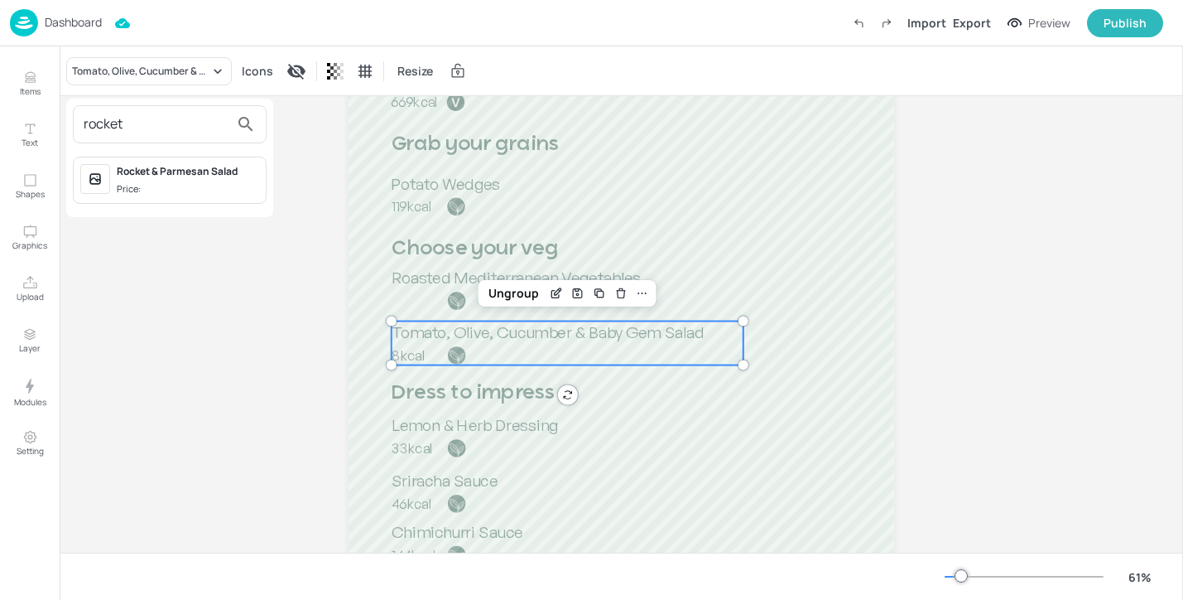
type input "rocket"
click at [207, 181] on div "Rocket & Parmesan Salad Price:" at bounding box center [188, 180] width 142 height 32
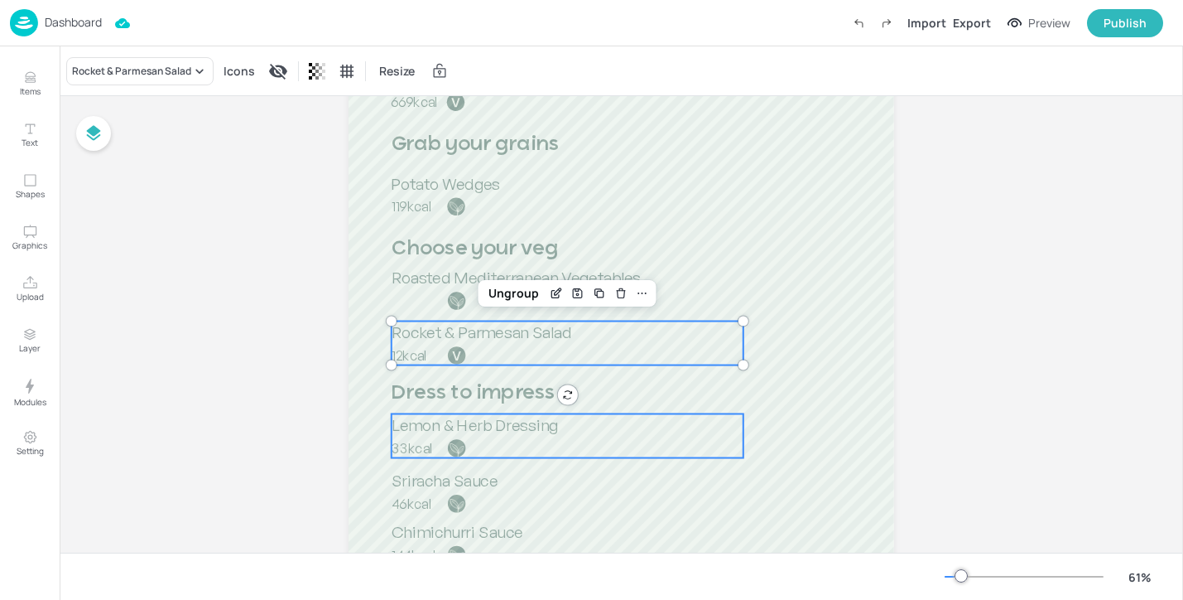
click at [455, 441] on div at bounding box center [457, 448] width 20 height 20
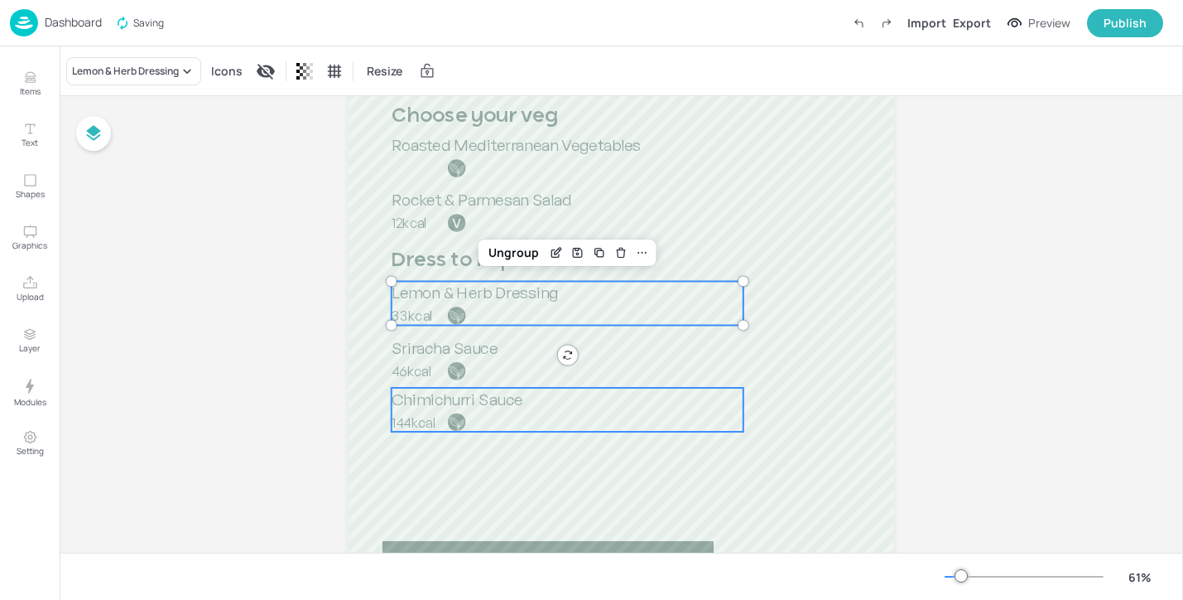
scroll to position [519, 0]
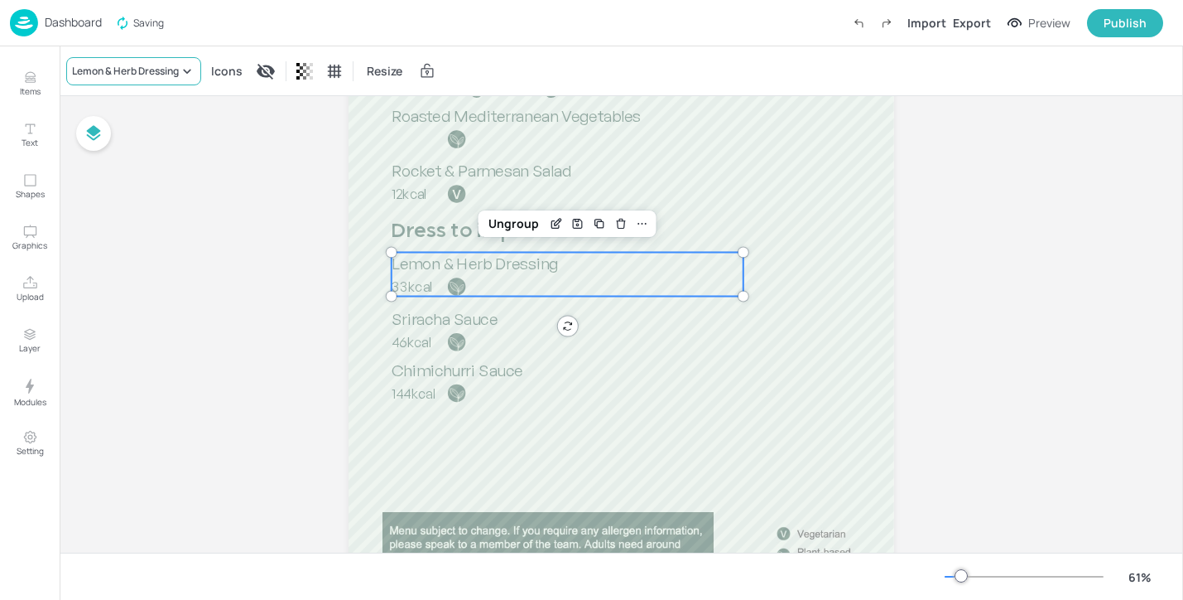
click at [137, 67] on div "Lemon & Herb Dressing" at bounding box center [125, 71] width 107 height 15
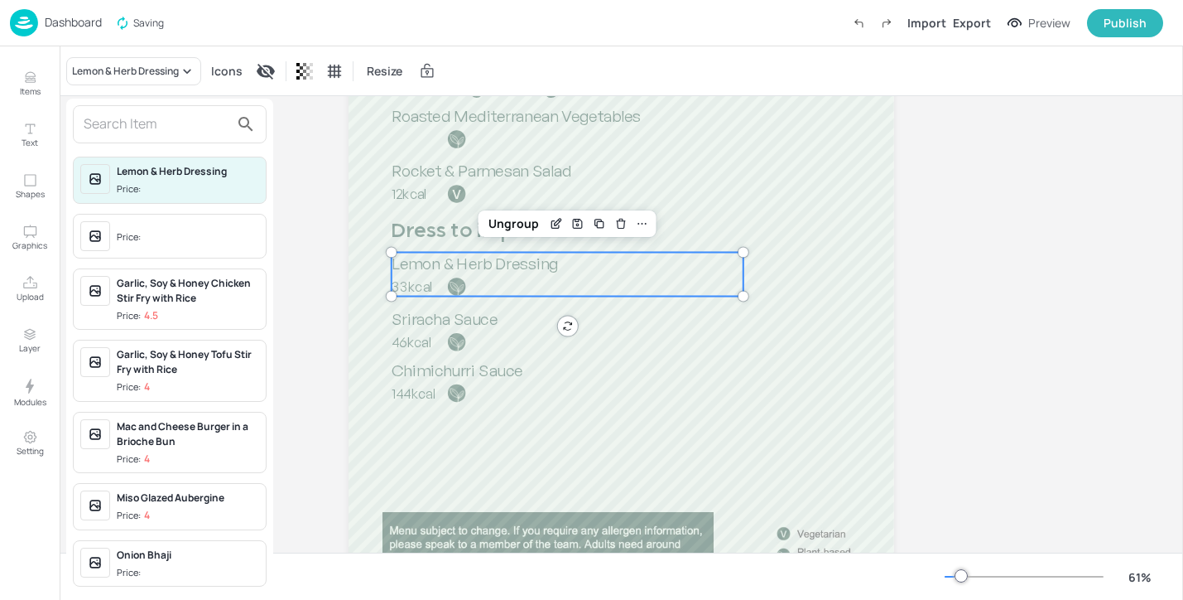
click at [130, 125] on input "text" at bounding box center [157, 124] width 146 height 27
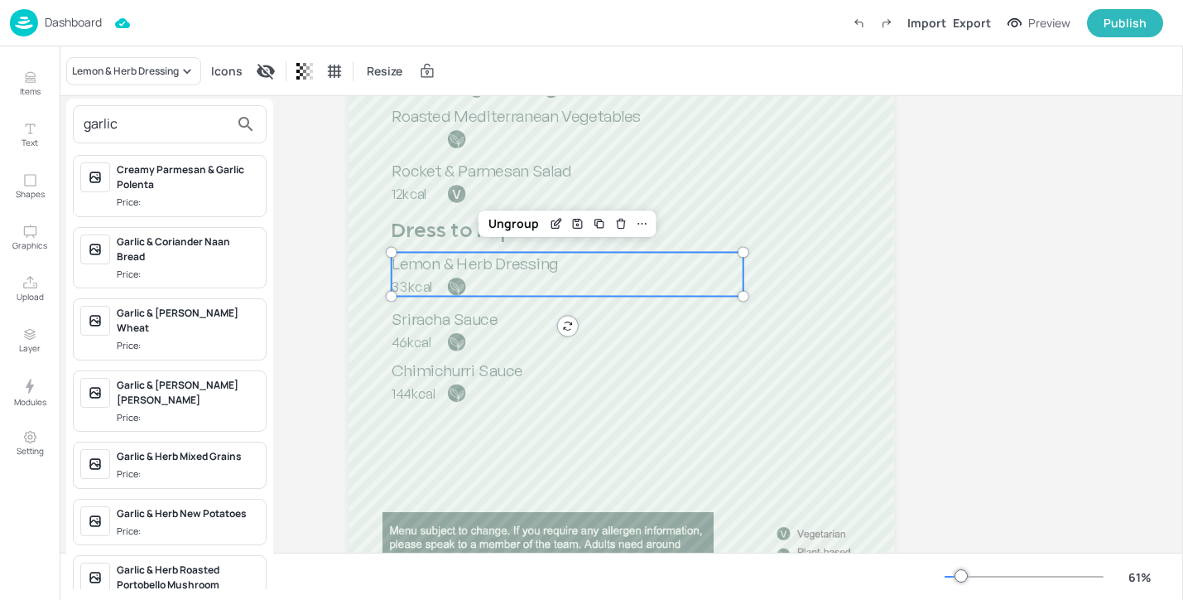
scroll to position [289, 0]
type input "garlic"
click at [180, 369] on div "Garlic & [PERSON_NAME]:" at bounding box center [170, 400] width 194 height 62
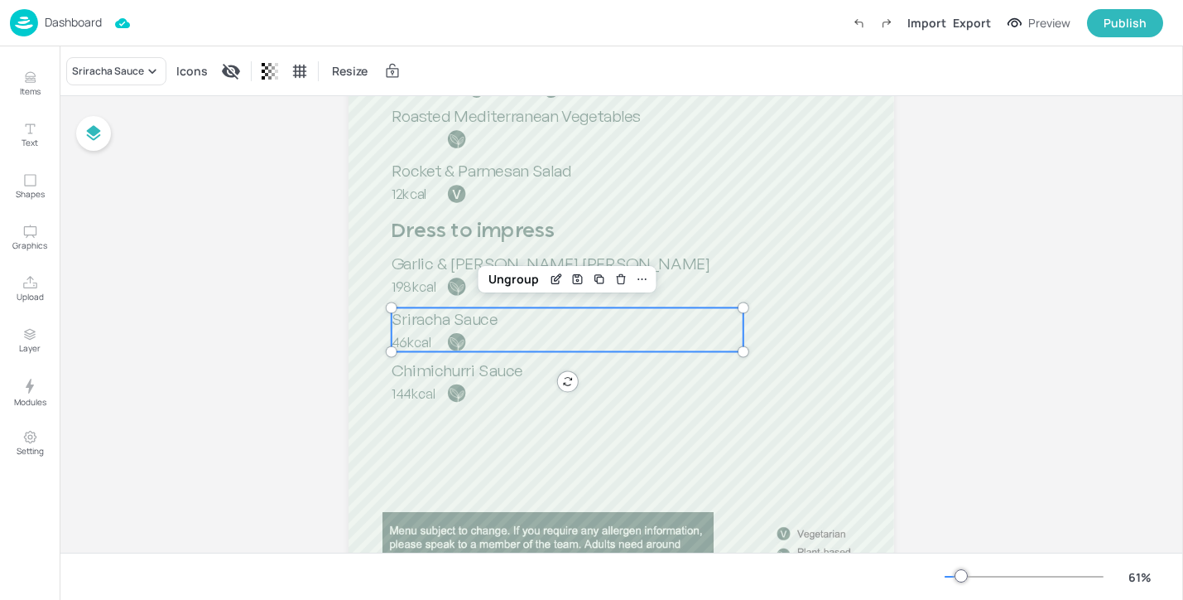
click at [459, 335] on div at bounding box center [457, 342] width 20 height 20
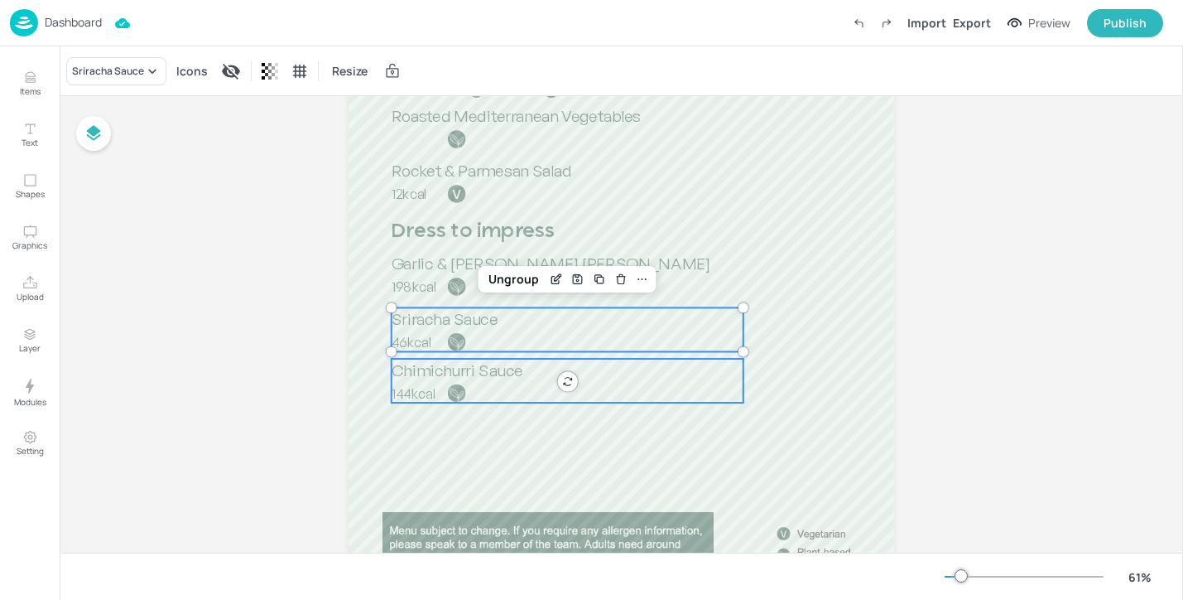
click at [453, 407] on div at bounding box center [456, 398] width 19 height 30
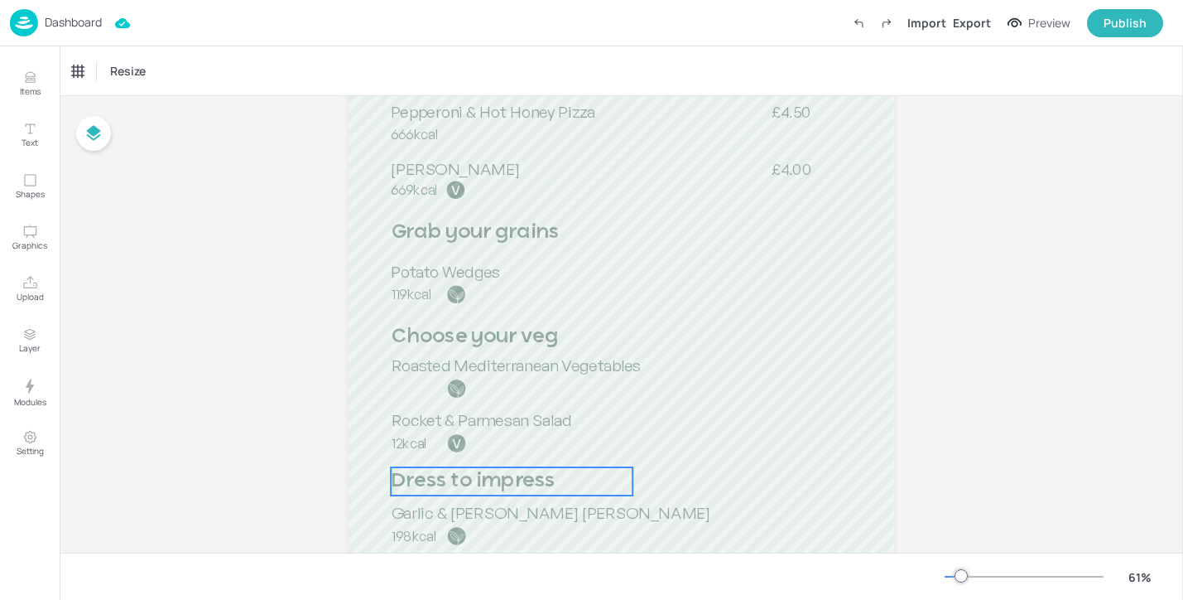
scroll to position [0, 0]
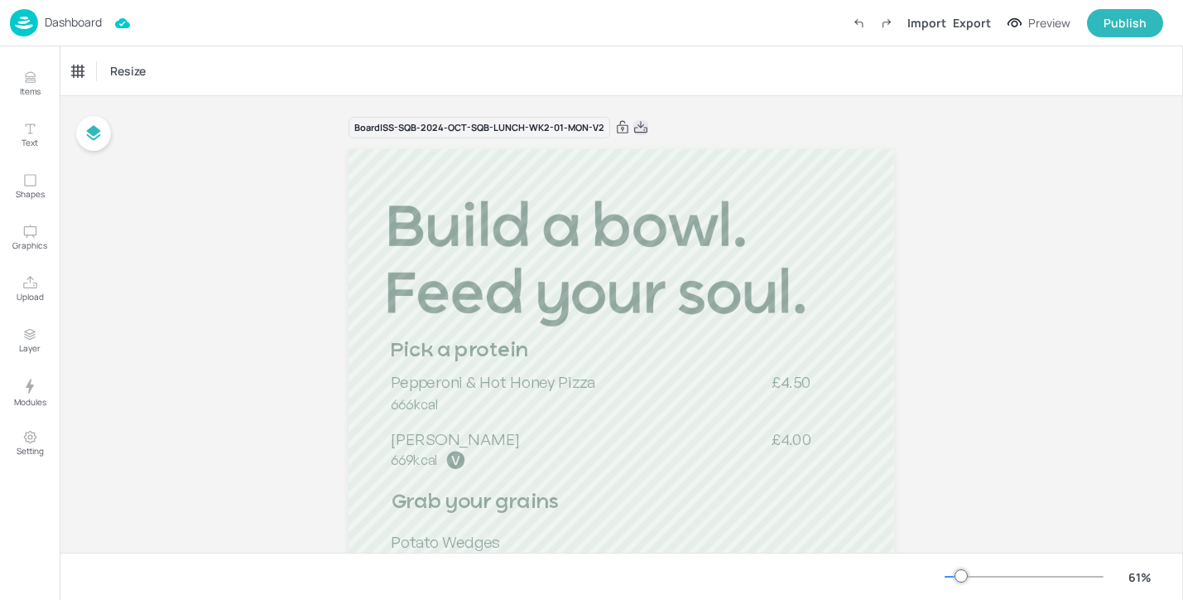
click at [641, 128] on icon at bounding box center [641, 127] width 15 height 17
